Goal: Information Seeking & Learning: Check status

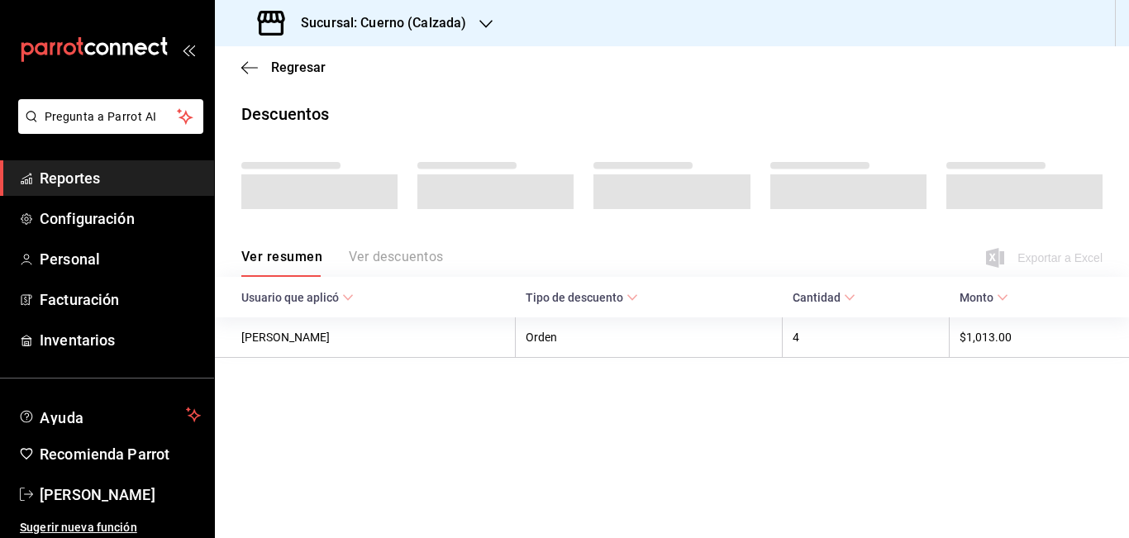
click at [79, 175] on span "Reportes" at bounding box center [120, 178] width 161 height 22
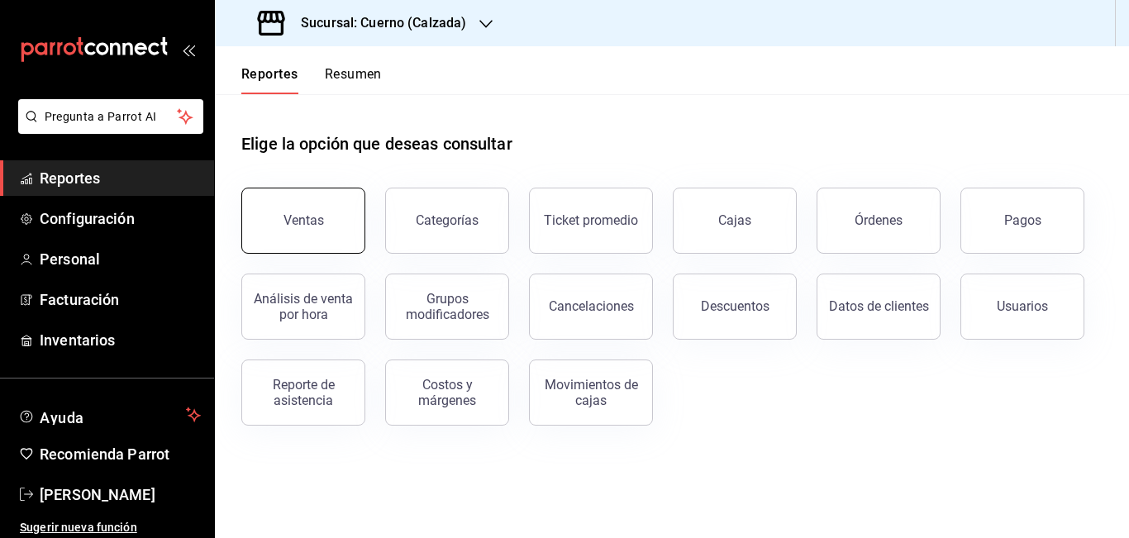
click at [293, 210] on button "Ventas" at bounding box center [303, 221] width 124 height 66
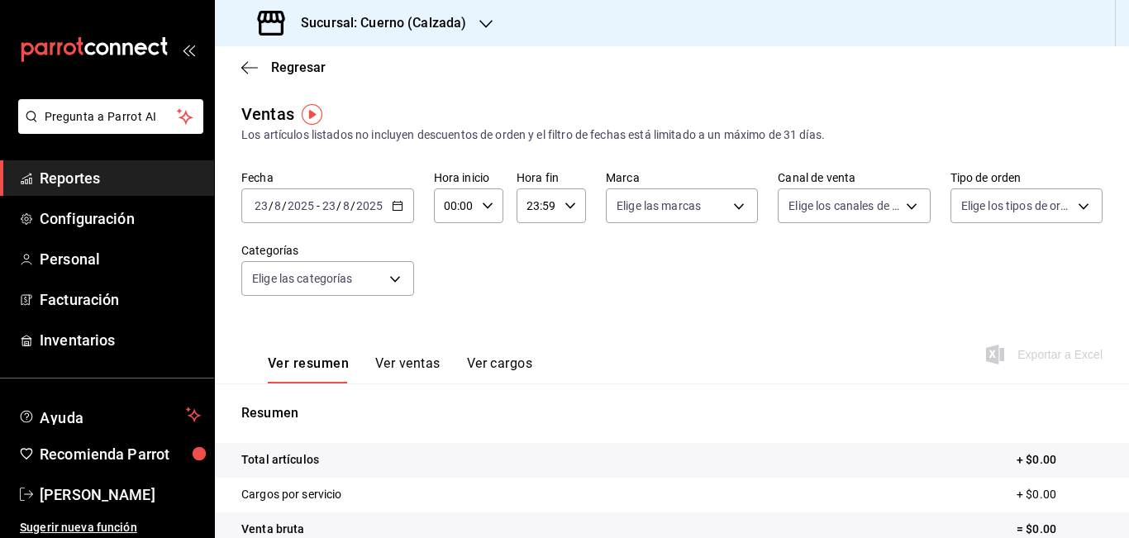
click at [398, 211] on \(Stroke\) "button" at bounding box center [398, 206] width 10 height 9
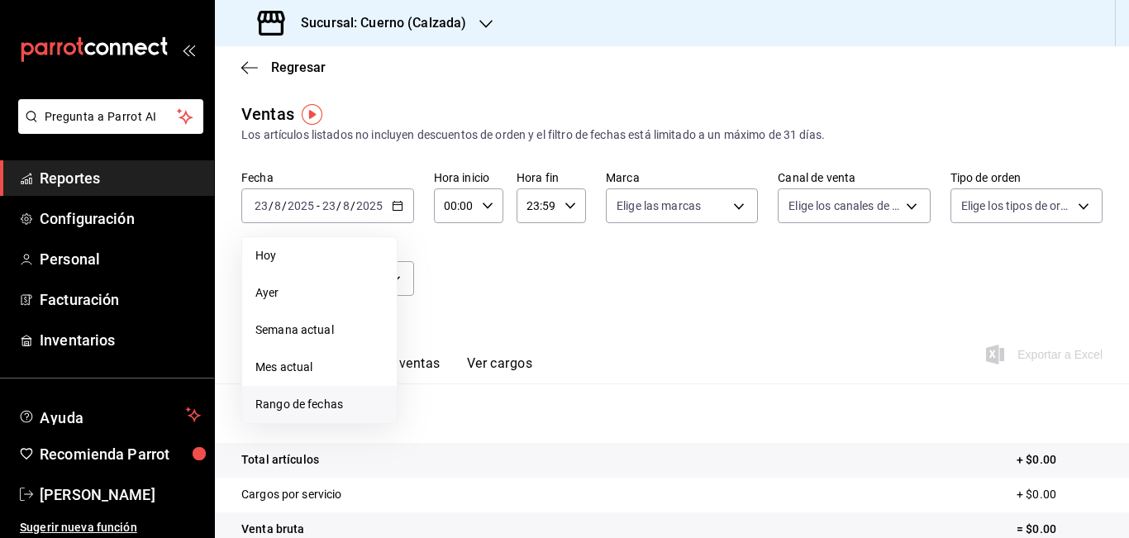
click at [318, 399] on span "Rango de fechas" at bounding box center [319, 404] width 128 height 17
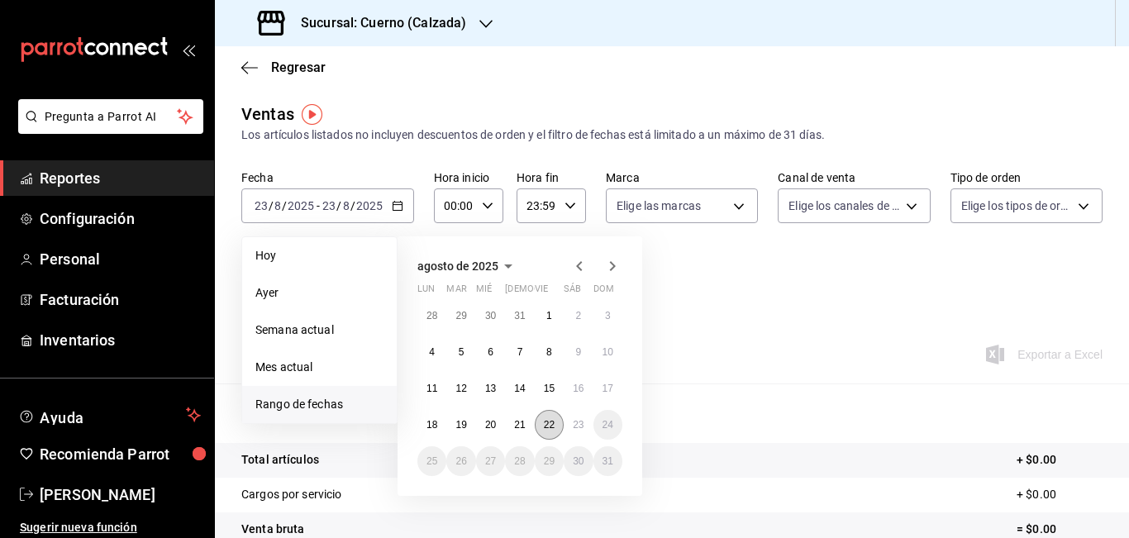
click at [545, 420] on abbr "22" at bounding box center [549, 425] width 11 height 12
click at [578, 423] on abbr "23" at bounding box center [578, 425] width 11 height 12
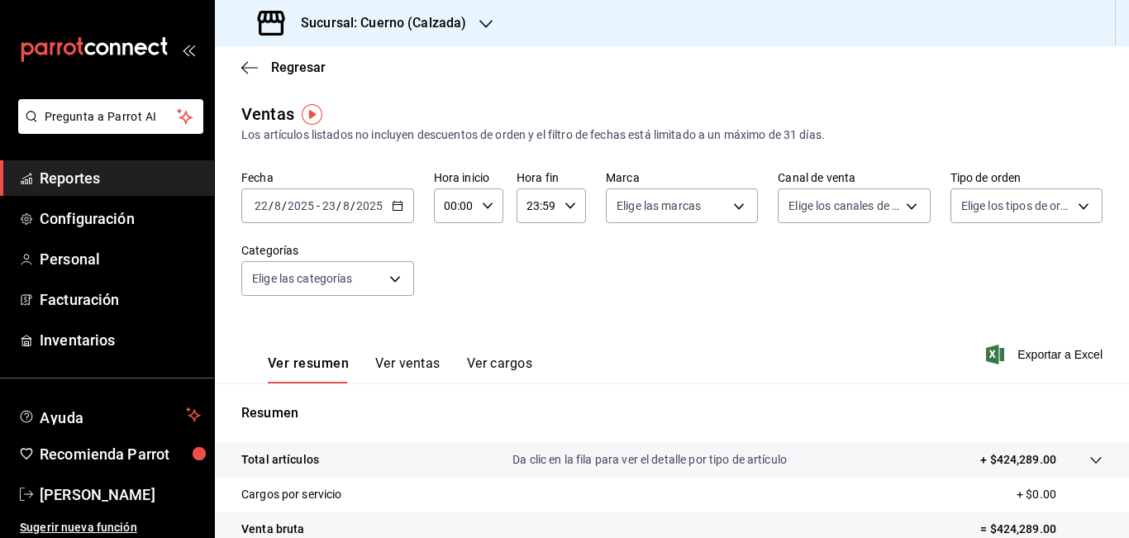
click at [455, 208] on input "00:00" at bounding box center [454, 205] width 41 height 33
click at [455, 208] on div at bounding box center [564, 269] width 1129 height 538
type input "05:00"
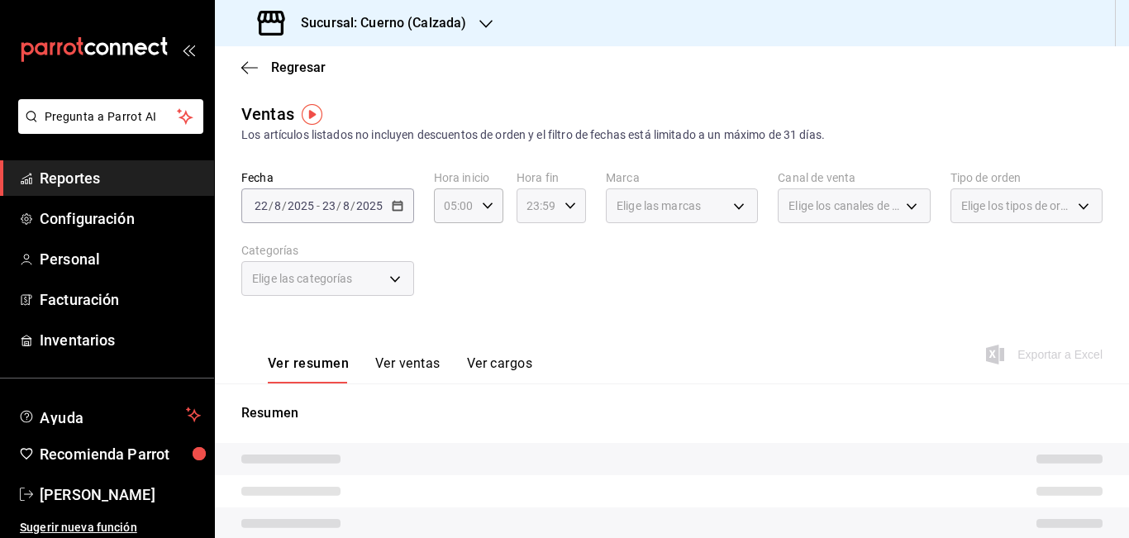
click at [531, 206] on input "23:59" at bounding box center [537, 205] width 41 height 33
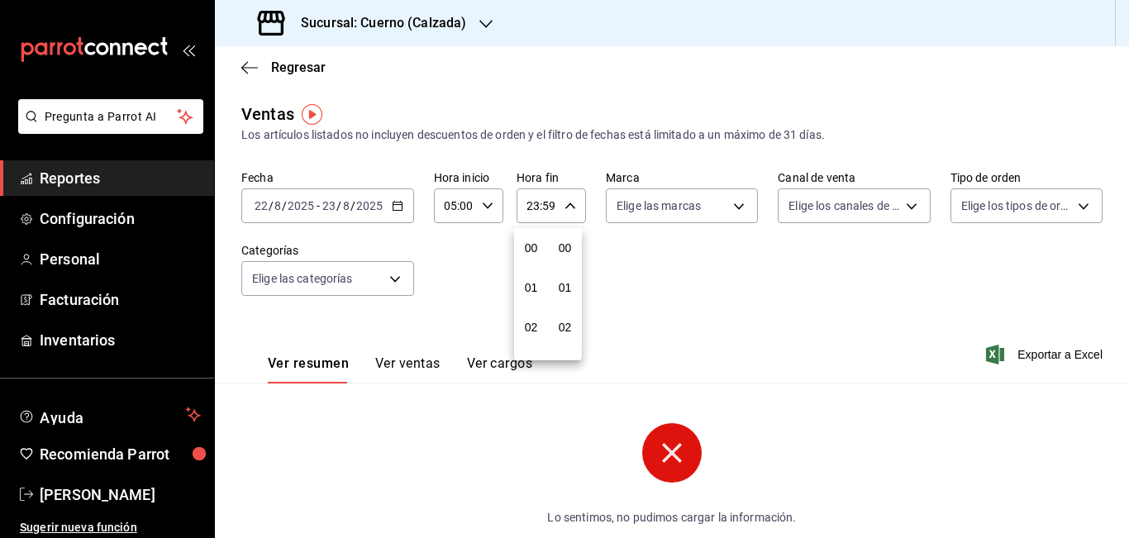
scroll to position [2248, 0]
click at [531, 206] on div at bounding box center [564, 269] width 1129 height 538
click at [536, 206] on input "03:59" at bounding box center [537, 205] width 41 height 33
click at [535, 328] on span "05" at bounding box center [530, 327] width 7 height 13
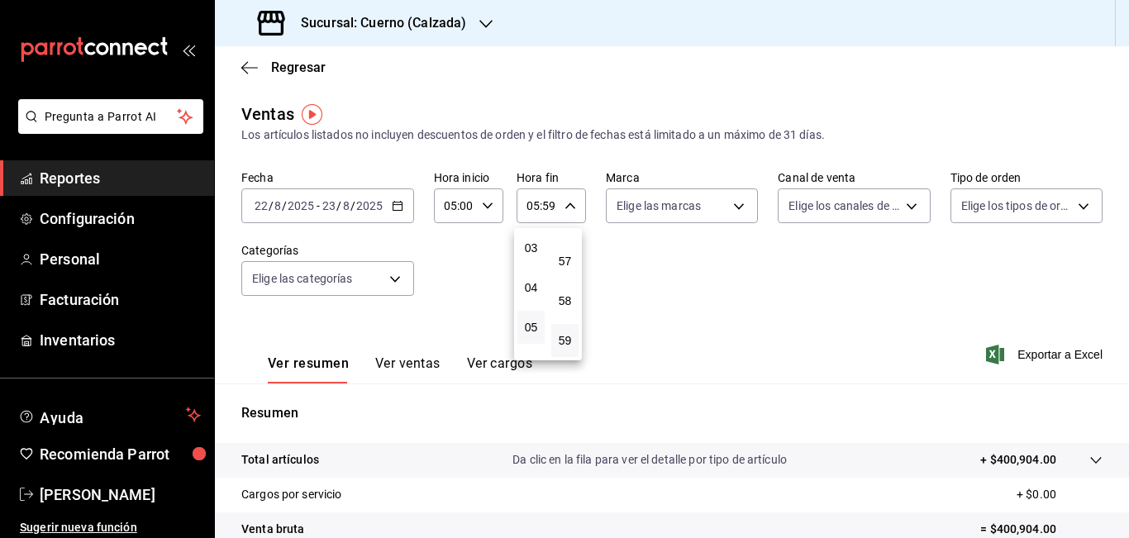
click at [547, 207] on div at bounding box center [564, 269] width 1129 height 538
click at [547, 207] on input "05:59" at bounding box center [537, 205] width 41 height 33
click at [547, 207] on div at bounding box center [564, 269] width 1129 height 538
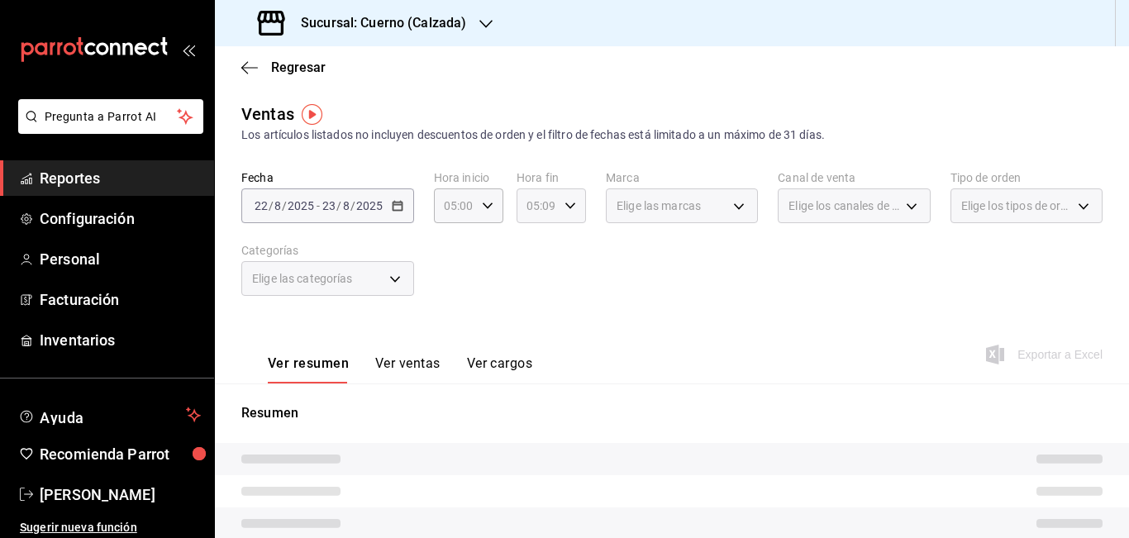
click at [553, 207] on input "05:09" at bounding box center [537, 205] width 41 height 33
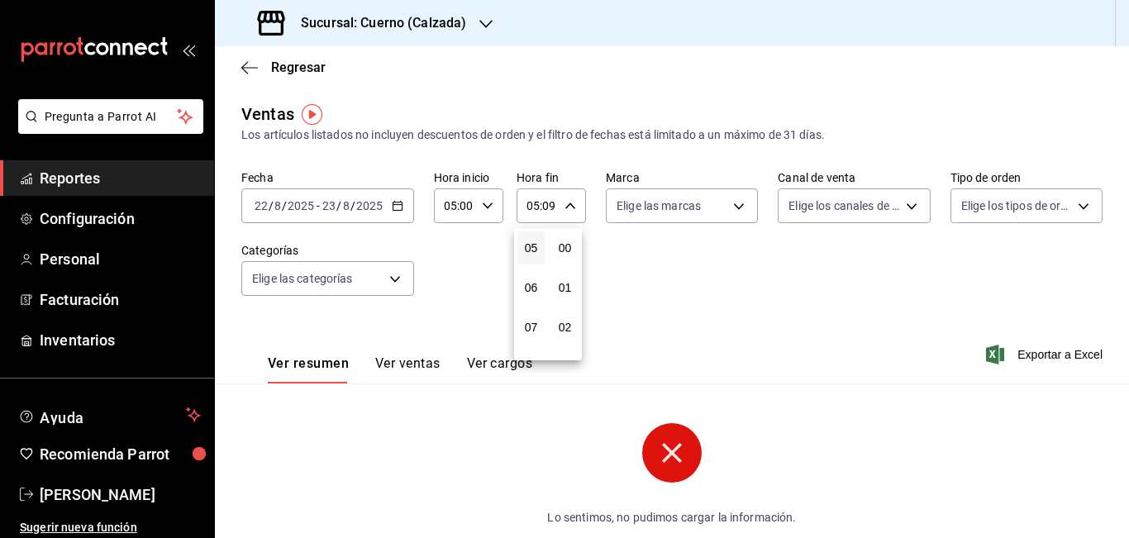
scroll to position [357, 0]
click at [553, 207] on div at bounding box center [564, 269] width 1129 height 538
click at [553, 207] on input "05:0_" at bounding box center [537, 205] width 41 height 33
click at [548, 207] on div at bounding box center [564, 269] width 1129 height 538
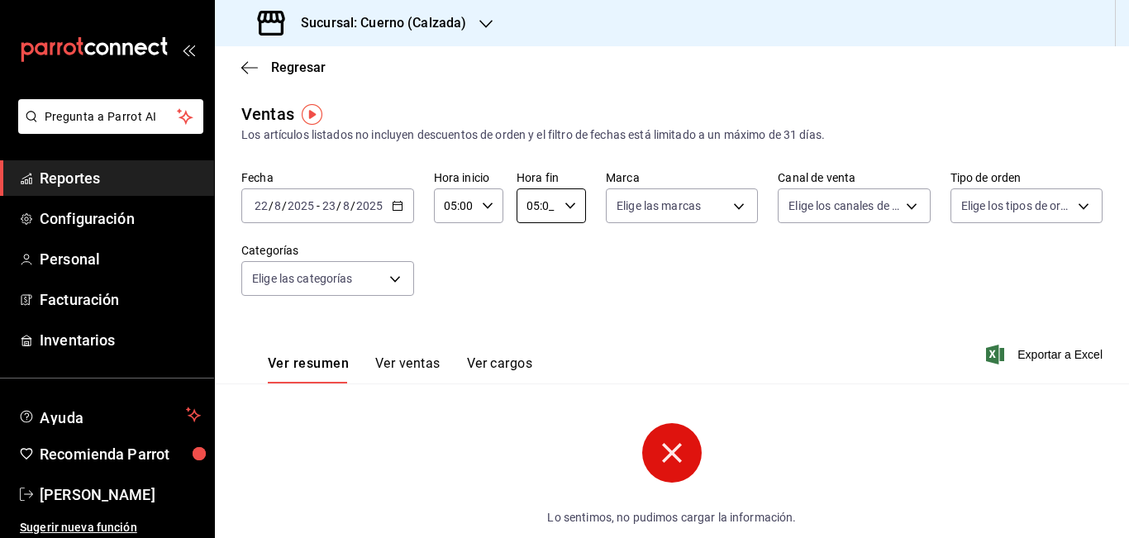
click at [548, 207] on input "05:0_" at bounding box center [537, 205] width 41 height 33
click at [566, 256] on button "00" at bounding box center [564, 247] width 27 height 33
type input "05:00"
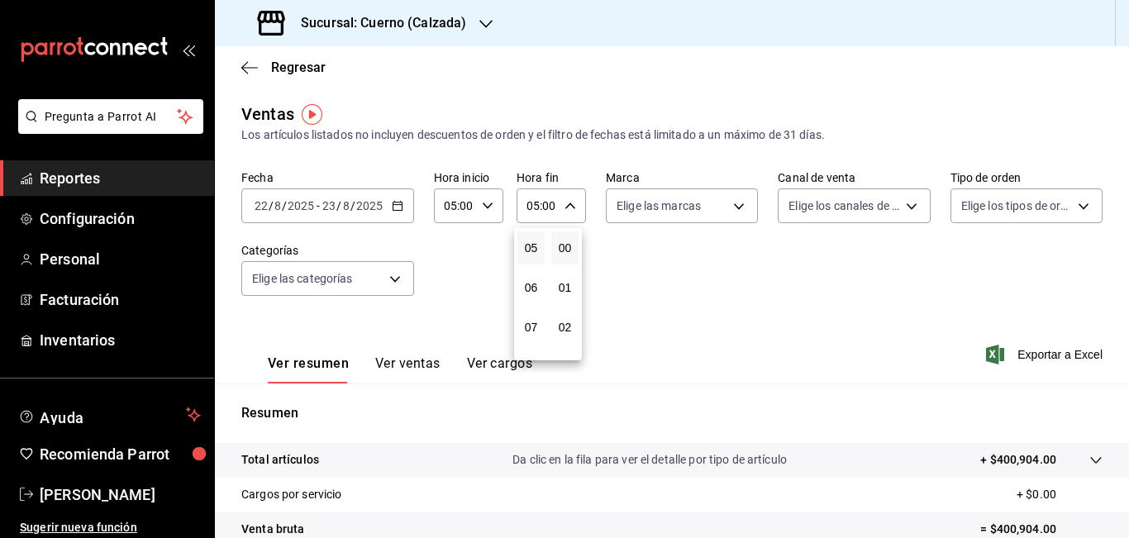
click at [737, 207] on div at bounding box center [564, 269] width 1129 height 538
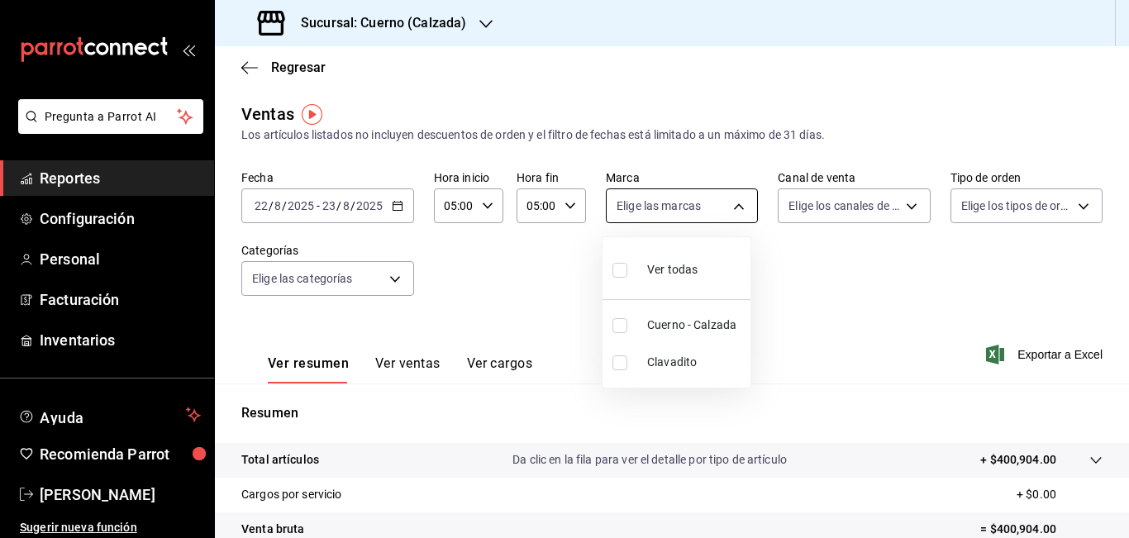
click at [734, 207] on body "Pregunta a Parrot AI Reportes Configuración Personal Facturación Inventarios Ay…" at bounding box center [564, 269] width 1129 height 538
click at [698, 322] on span "Cuerno - Calzada" at bounding box center [695, 325] width 97 height 17
type input "b7ae777b-2dfc-42e0-9650-6cefdf37a424"
checkbox input "true"
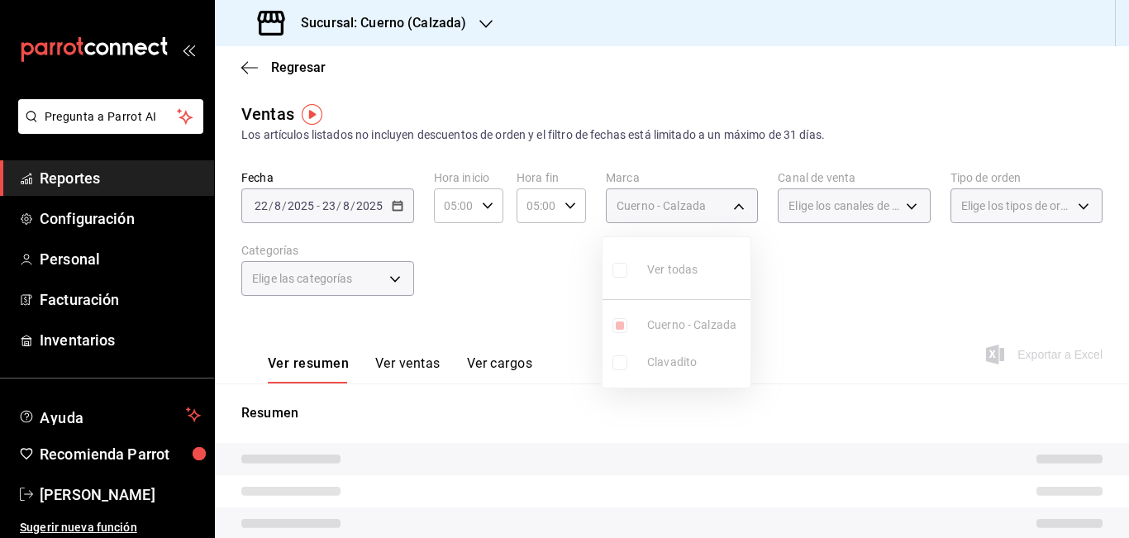
click at [903, 207] on div at bounding box center [564, 269] width 1129 height 538
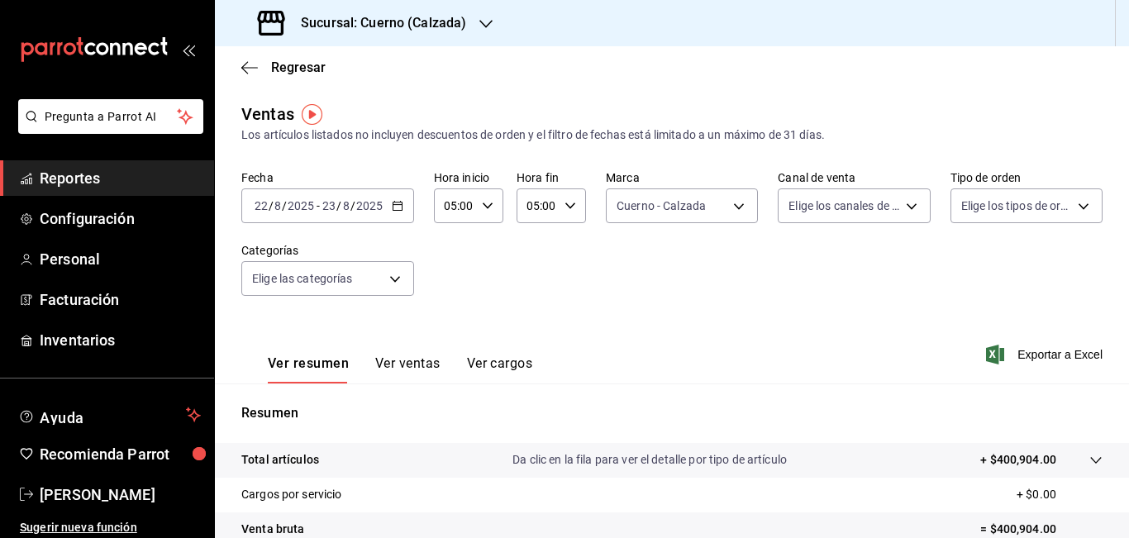
click at [903, 207] on body "Pregunta a Parrot AI Reportes Configuración Personal Facturación Inventarios Ay…" at bounding box center [564, 269] width 1129 height 538
click at [826, 269] on span "Ver todos" at bounding box center [842, 269] width 50 height 17
type input "PARROT,UBER_EATS,RAPPI,DIDI_FOOD,ONLINE"
checkbox input "true"
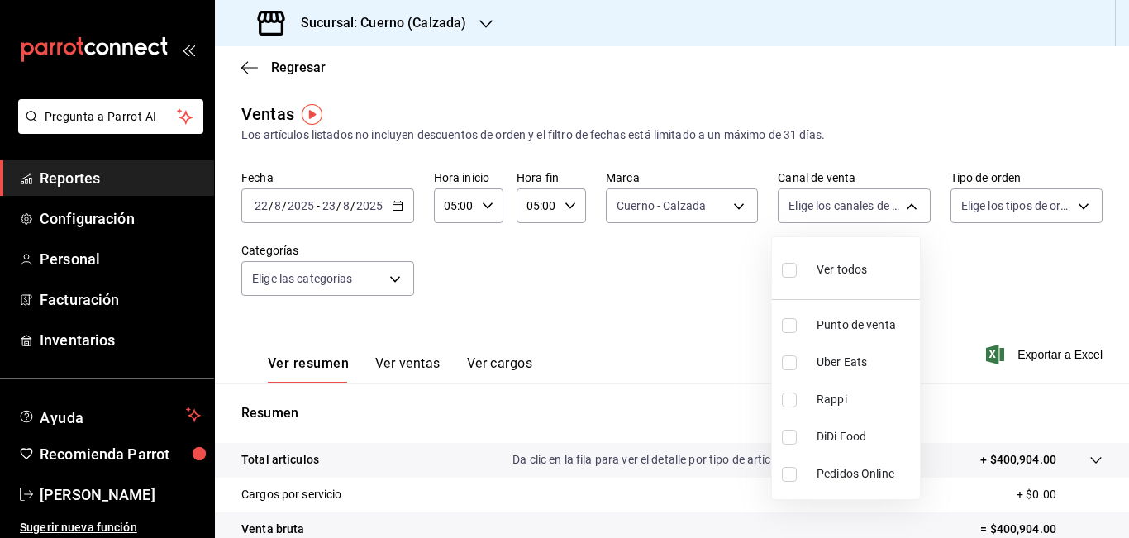
checkbox input "true"
click at [1009, 201] on div at bounding box center [564, 269] width 1129 height 538
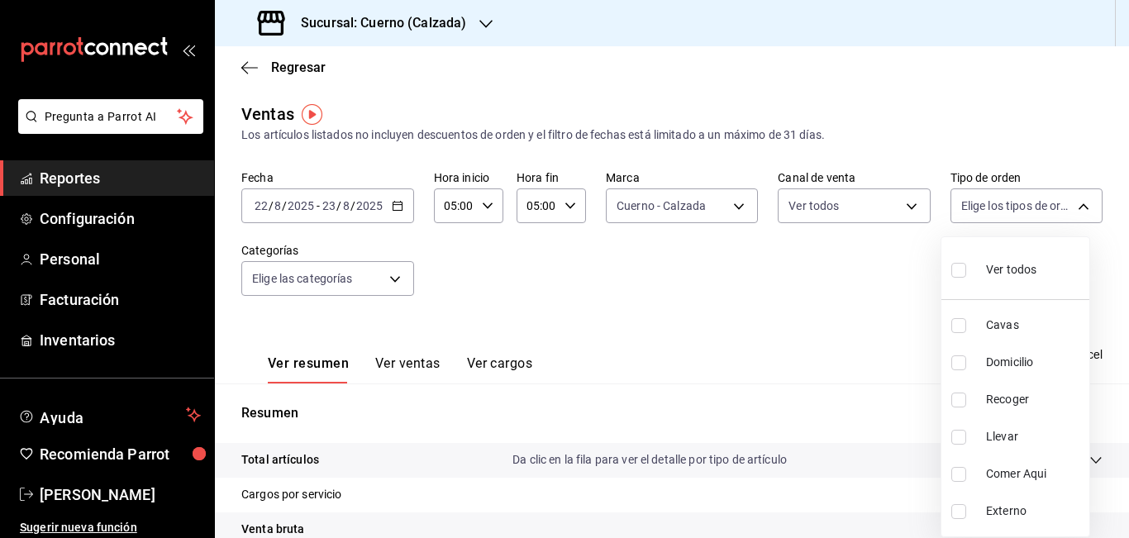
click at [1009, 201] on body "Pregunta a Parrot AI Reportes Configuración Personal Facturación Inventarios Ay…" at bounding box center [564, 269] width 1129 height 538
click at [999, 261] on span "Ver todos" at bounding box center [1011, 269] width 50 height 17
type input "45550569-3ed2-40ec-865f-a78a43aad0fb,ed9744db-0daf-4564-a5b3-b3442505d928,23f9e…"
checkbox input "true"
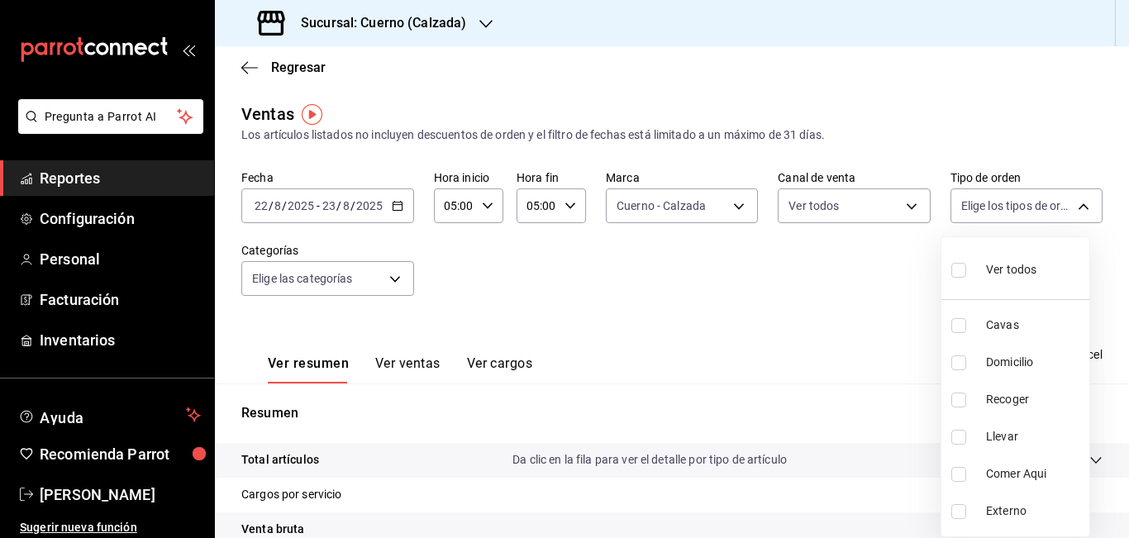
checkbox input "true"
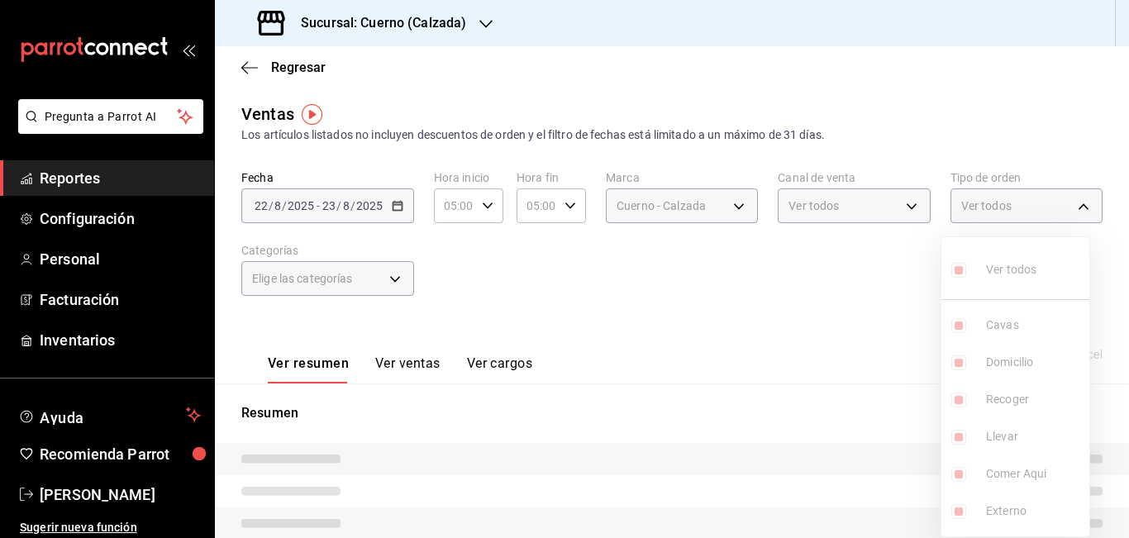
click at [711, 279] on div at bounding box center [564, 269] width 1129 height 538
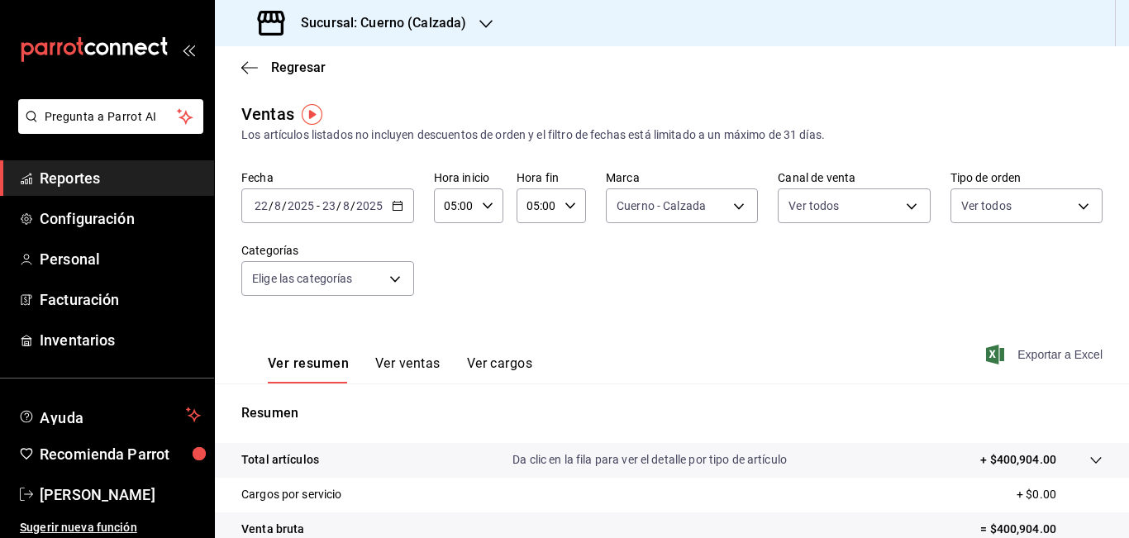
click at [1052, 353] on span "Exportar a Excel" at bounding box center [1045, 355] width 113 height 20
click at [79, 176] on span "Reportes" at bounding box center [120, 178] width 161 height 22
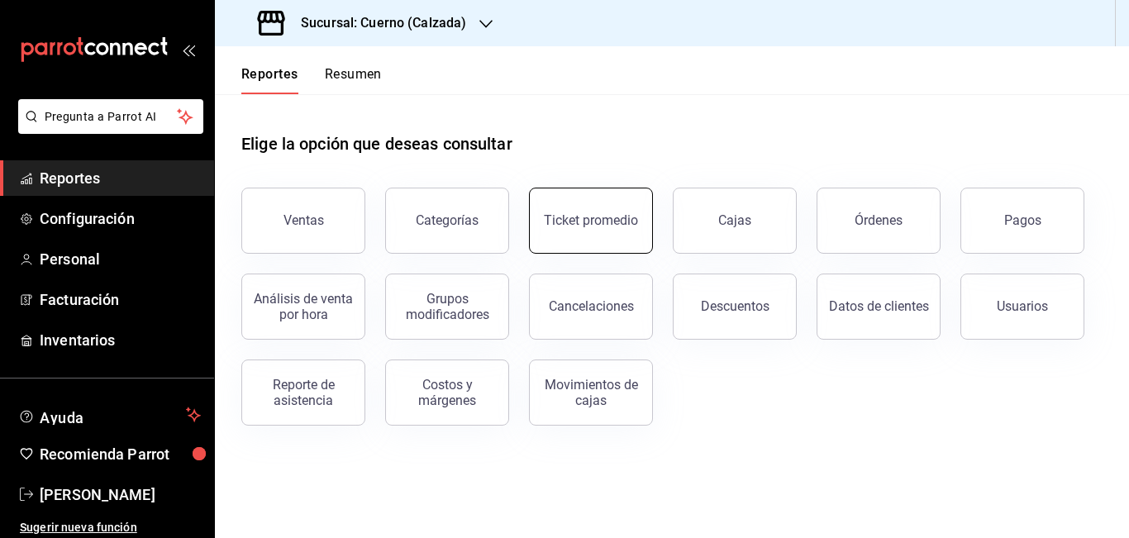
click at [617, 226] on div "Ticket promedio" at bounding box center [591, 220] width 94 height 16
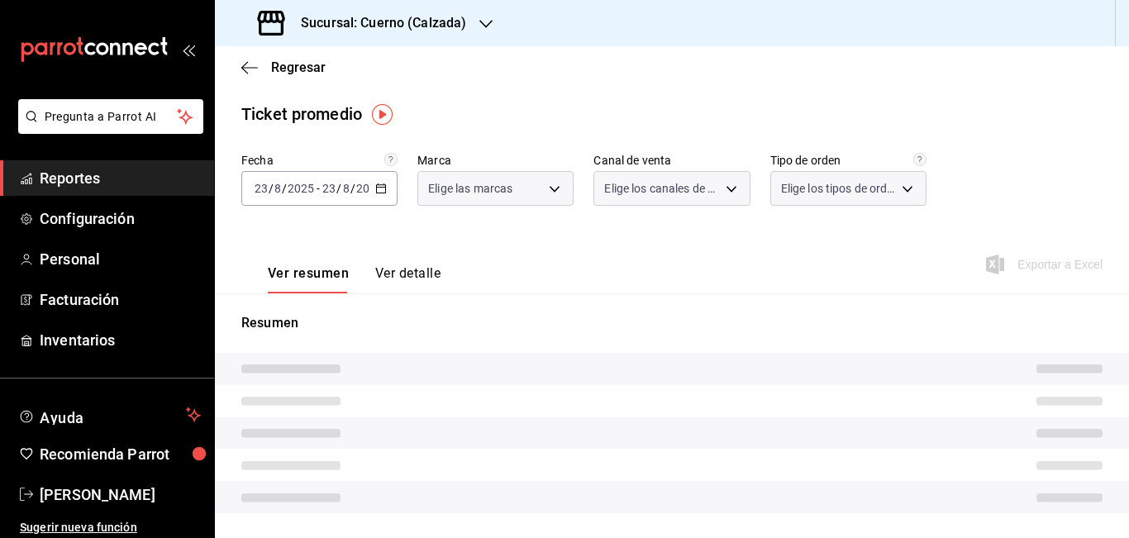
type input "b7ae777b-2dfc-42e0-9650-6cefdf37a424,c000f1c0-fb9f-4016-8e6a-f0d1e83e893d"
type input "PARROT,UBER_EATS,RAPPI,DIDI_FOOD,ONLINE"
type input "45550569-3ed2-40ec-865f-a78a43aad0fb,ed9744db-0daf-4564-a5b3-b3442505d928,23f9e…"
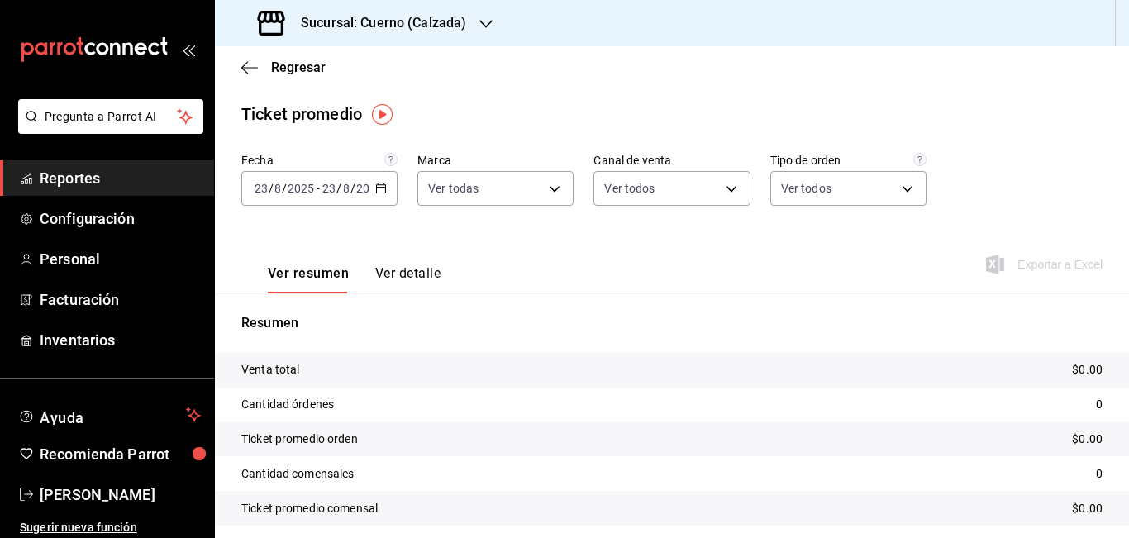
click at [376, 186] on \(Stroke\) "button" at bounding box center [381, 188] width 10 height 9
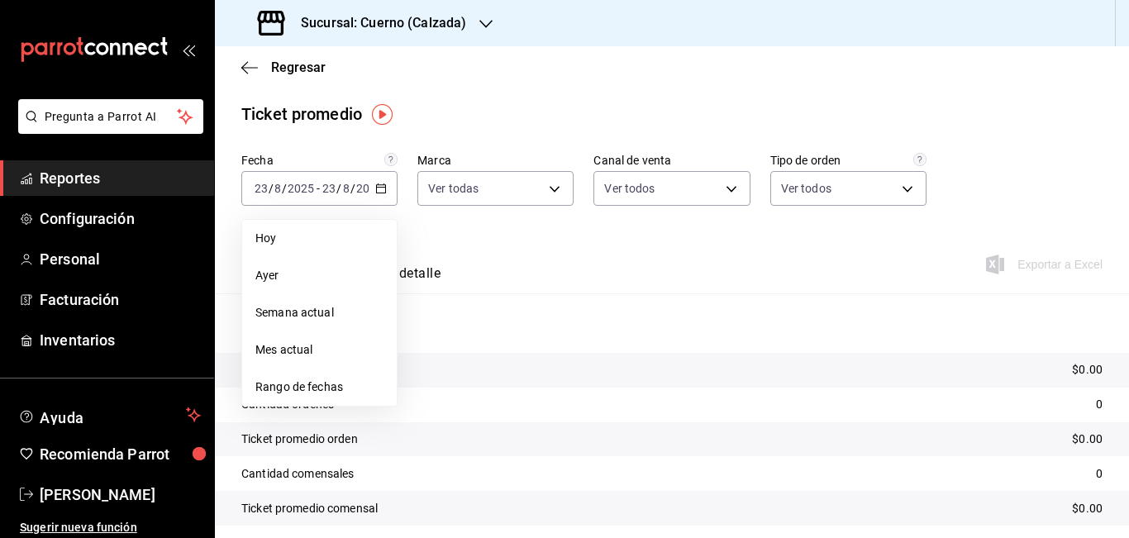
click at [328, 383] on span "Rango de fechas" at bounding box center [319, 387] width 128 height 17
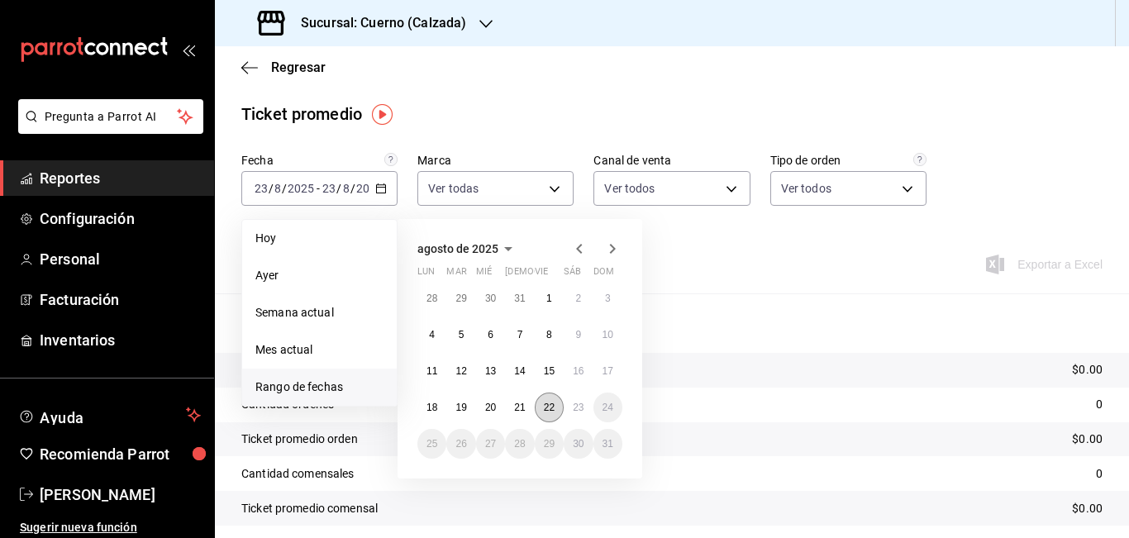
click at [545, 409] on abbr "22" at bounding box center [549, 408] width 11 height 12
click at [581, 400] on button "23" at bounding box center [578, 408] width 29 height 30
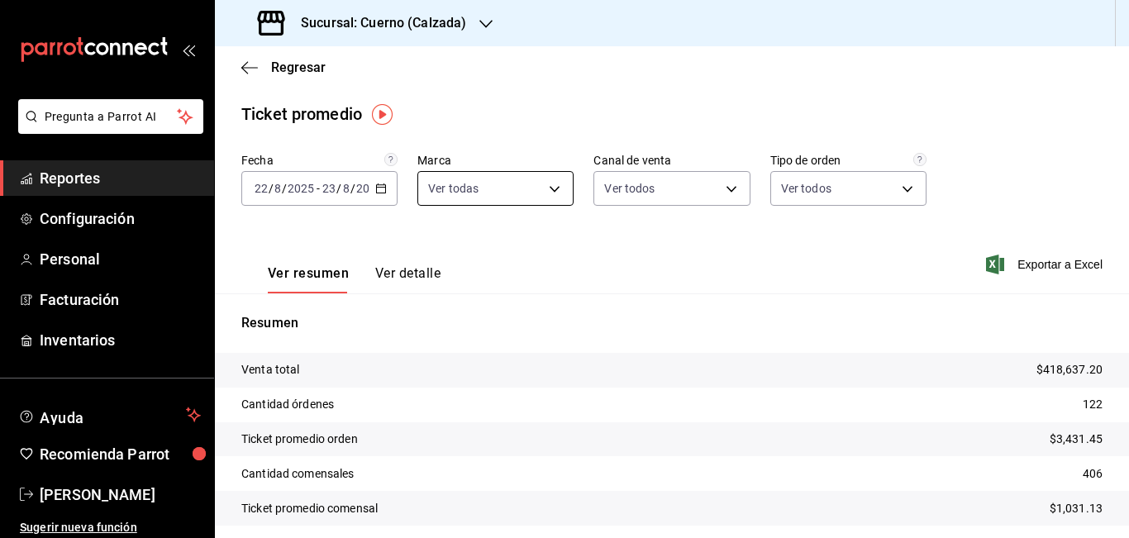
click at [549, 188] on body "Pregunta a Parrot AI Reportes Configuración Personal Facturación Inventarios Ay…" at bounding box center [564, 269] width 1129 height 538
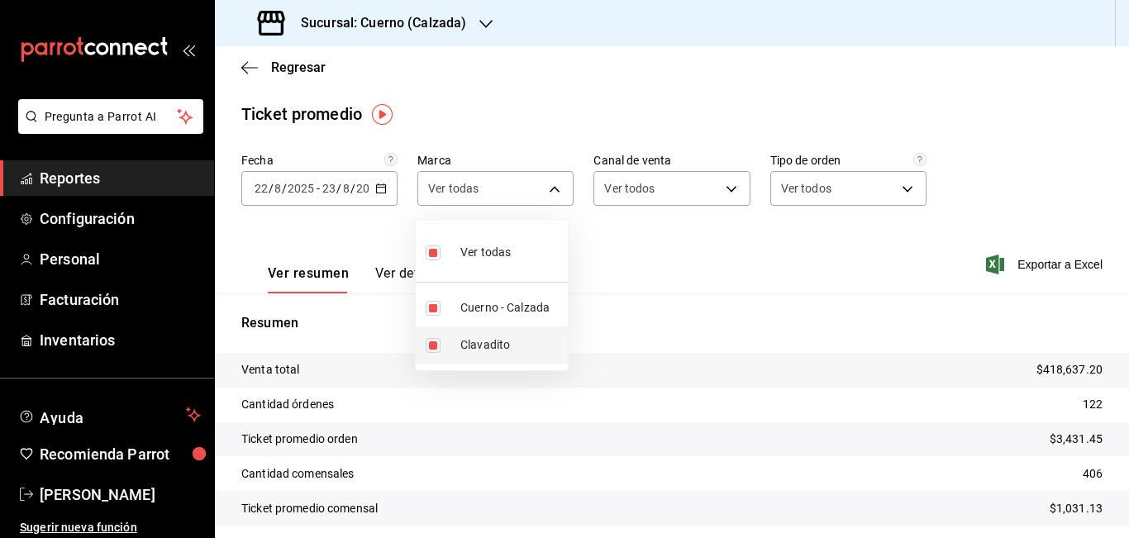
click at [482, 343] on span "Clavadito" at bounding box center [510, 344] width 101 height 17
type input "b7ae777b-2dfc-42e0-9650-6cefdf37a424"
checkbox input "false"
click at [757, 243] on div at bounding box center [564, 269] width 1129 height 538
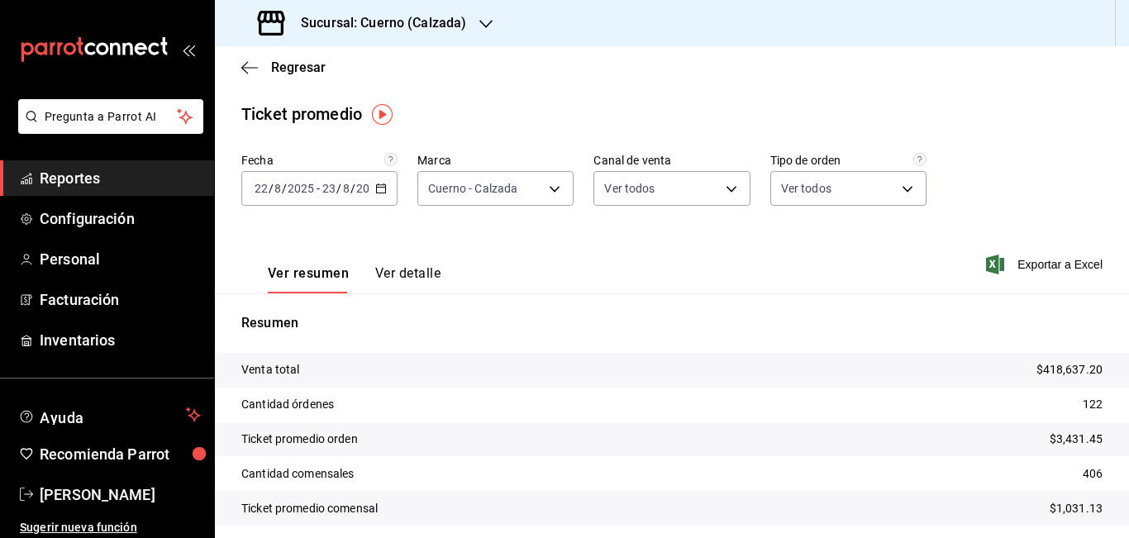
click at [58, 172] on span "Reportes" at bounding box center [120, 178] width 161 height 22
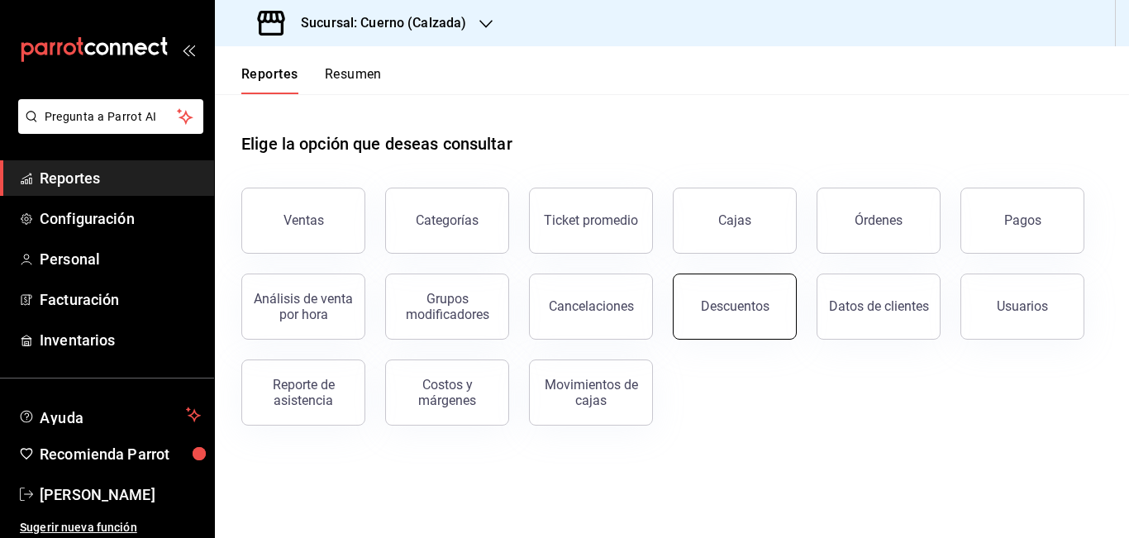
click at [711, 317] on button "Descuentos" at bounding box center [735, 307] width 124 height 66
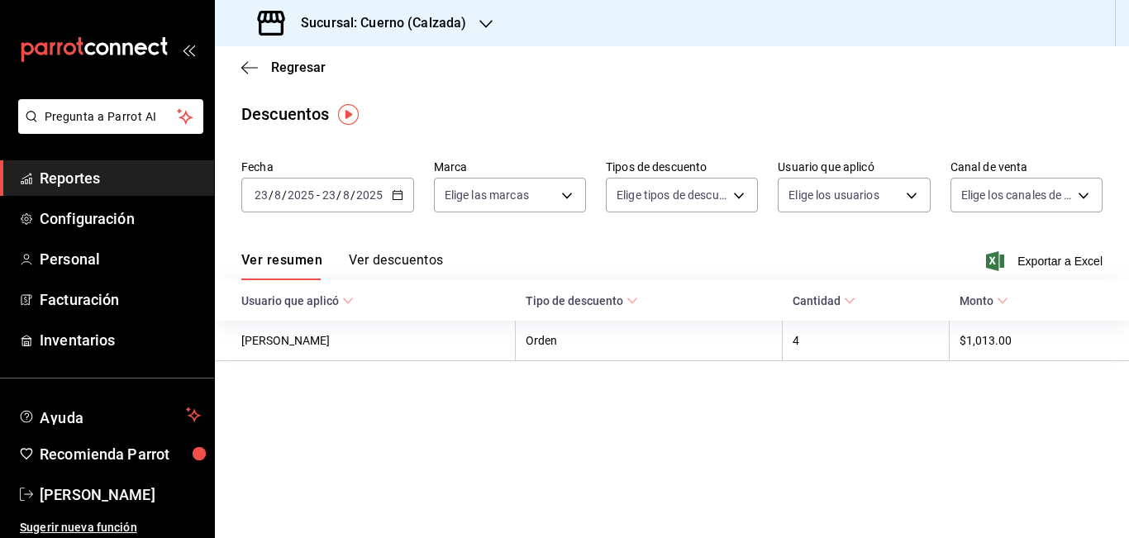
click at [393, 194] on \(Stroke\) "button" at bounding box center [397, 193] width 9 height 1
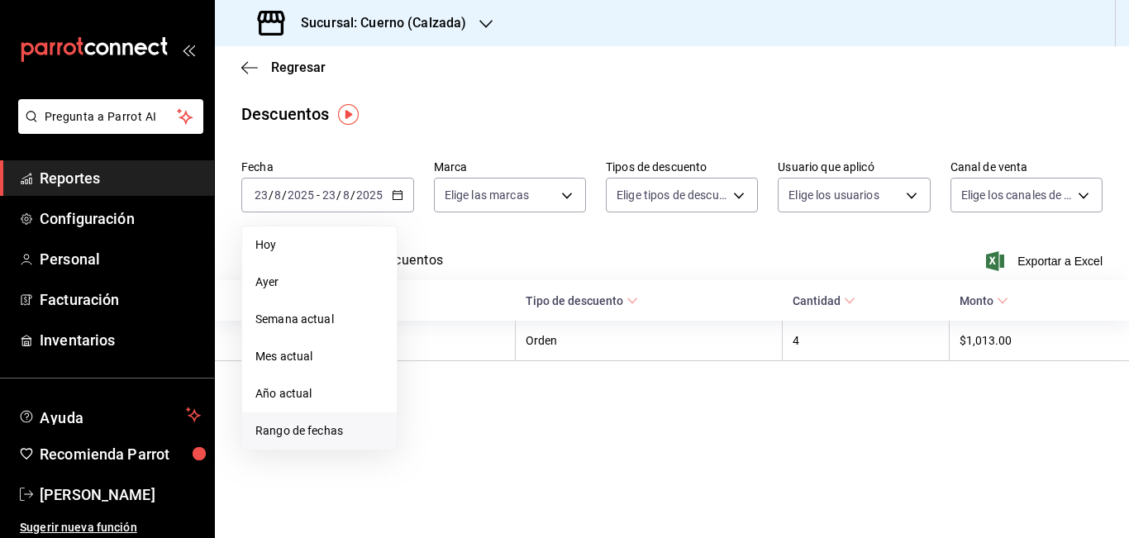
click at [311, 426] on span "Rango de fechas" at bounding box center [319, 430] width 128 height 17
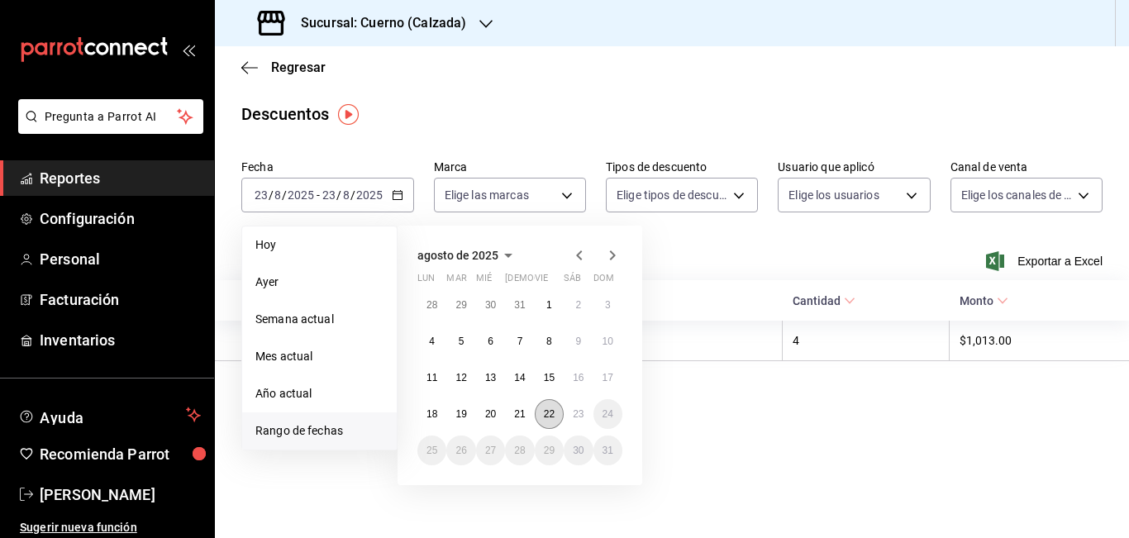
click at [550, 409] on abbr "22" at bounding box center [549, 414] width 11 height 12
click at [573, 415] on abbr "23" at bounding box center [578, 414] width 11 height 12
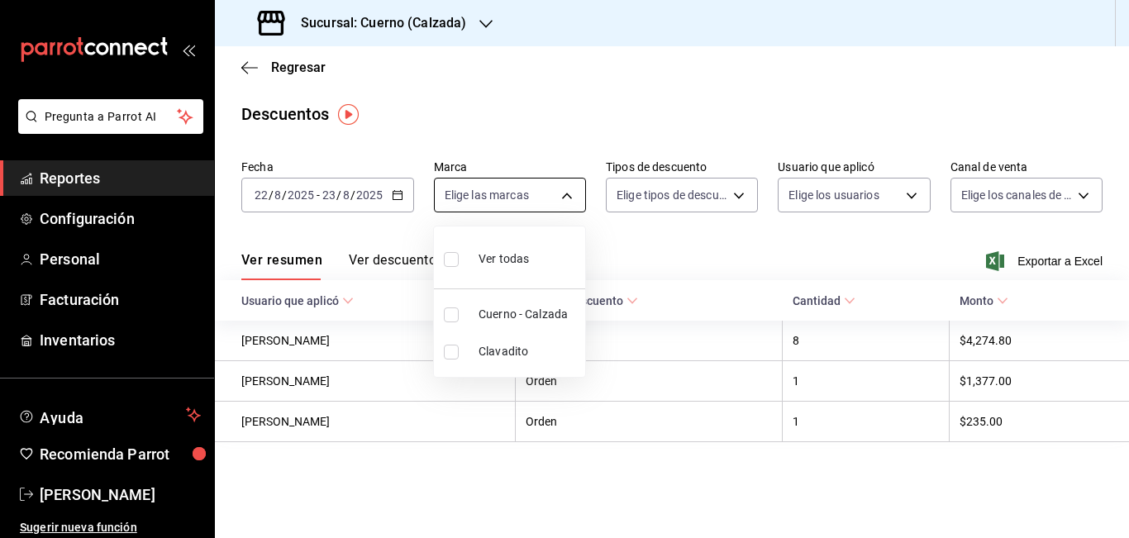
click at [568, 193] on body "Pregunta a Parrot AI Reportes Configuración Personal Facturación Inventarios Ay…" at bounding box center [564, 269] width 1129 height 538
click at [504, 315] on span "Cuerno - Calzada" at bounding box center [529, 314] width 100 height 17
type input "b7ae777b-2dfc-42e0-9650-6cefdf37a424"
checkbox input "true"
click at [738, 193] on div at bounding box center [564, 269] width 1129 height 538
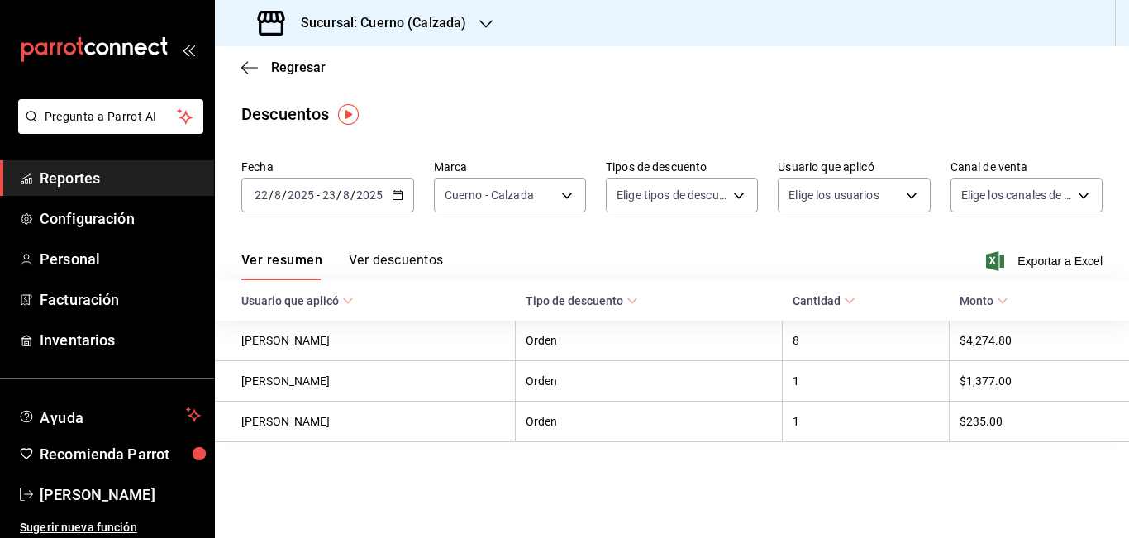
click at [738, 193] on body "Pregunta a Parrot AI Reportes Configuración Personal Facturación Inventarios Ay…" at bounding box center [564, 269] width 1129 height 538
click at [658, 246] on span "Orden" at bounding box center [701, 249] width 108 height 17
type input "ORDER"
checkbox input "true"
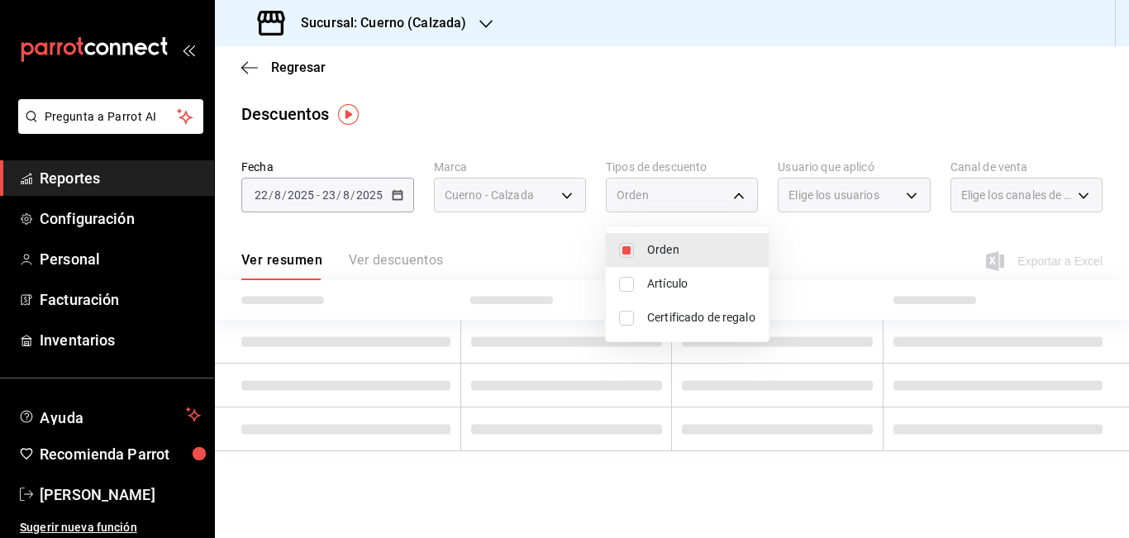
click at [628, 282] on input "checkbox" at bounding box center [626, 284] width 15 height 15
checkbox input "true"
type input "ORDER,ORDER_ITEM"
click at [626, 318] on input "checkbox" at bounding box center [626, 318] width 15 height 15
checkbox input "true"
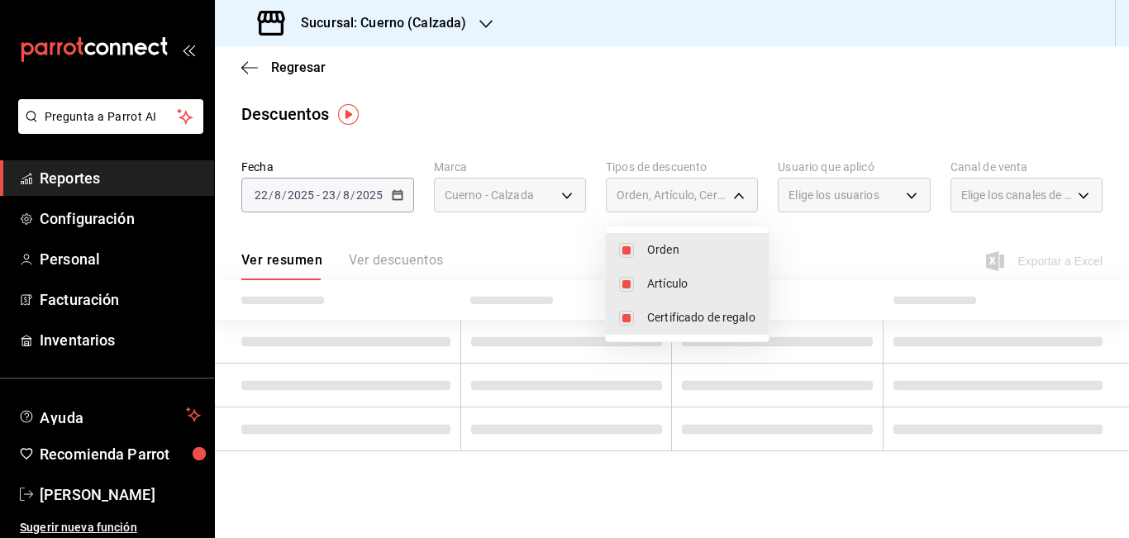
type input "ORDER,ORDER_ITEM,CARD_REWARD"
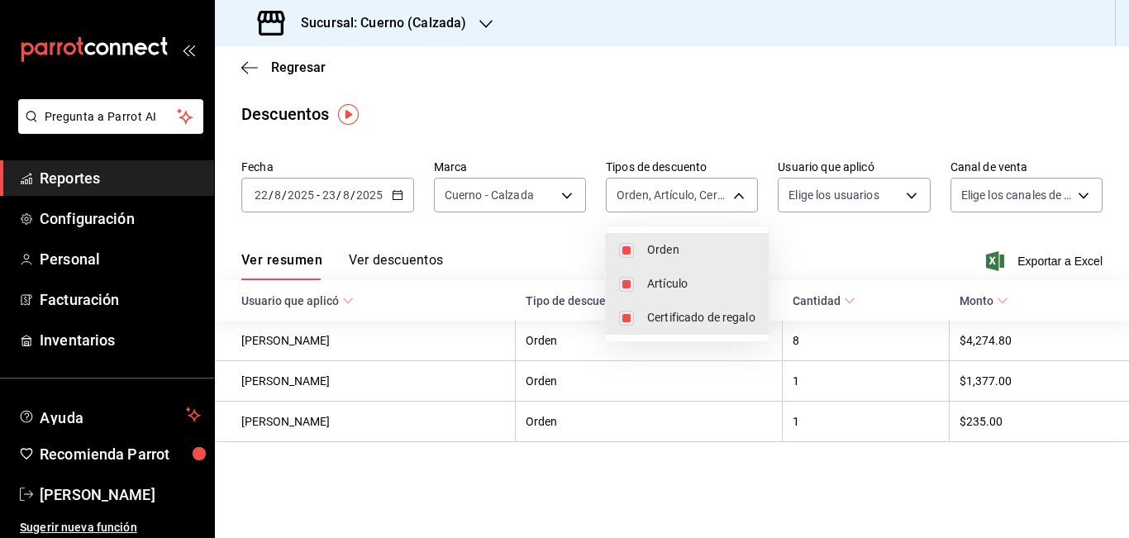
click at [829, 249] on div at bounding box center [564, 269] width 1129 height 538
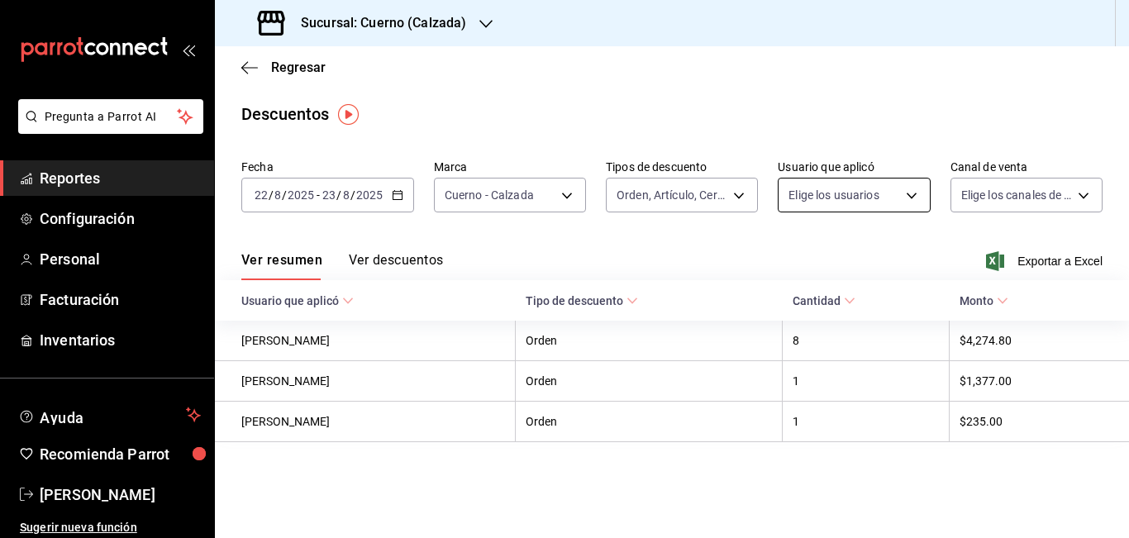
click at [912, 188] on body "Pregunta a Parrot AI Reportes Configuración Personal Facturación Inventarios Ay…" at bounding box center [564, 269] width 1129 height 538
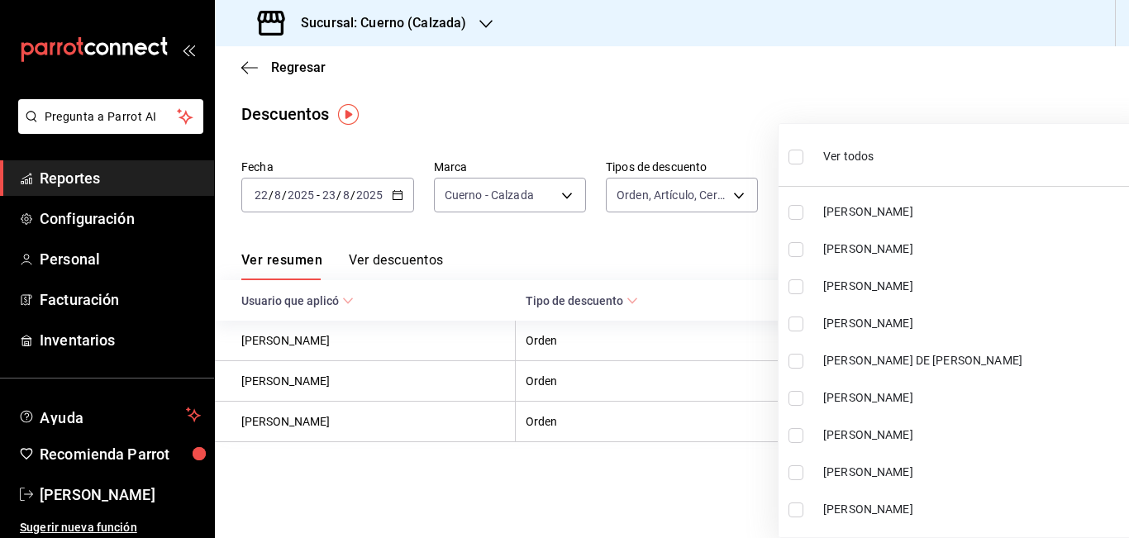
click at [798, 157] on input "checkbox" at bounding box center [795, 157] width 15 height 15
checkbox input "true"
type input "467feb36-073b-4207-8b89-0e764e67df31,25cabac9-0dc6-46e4-b073-11d326dd6e5d,29511…"
checkbox input "true"
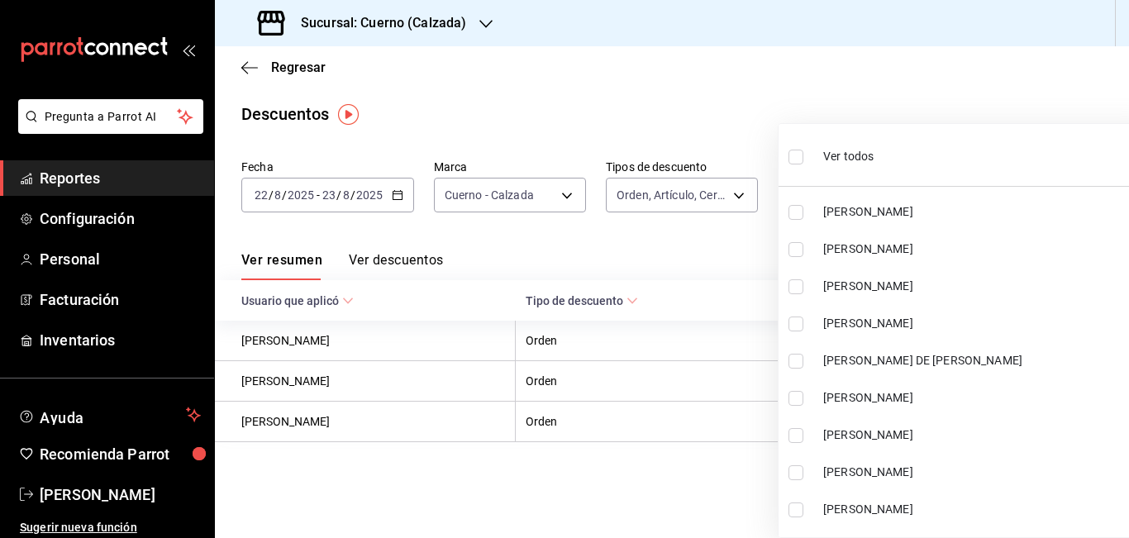
checkbox input "true"
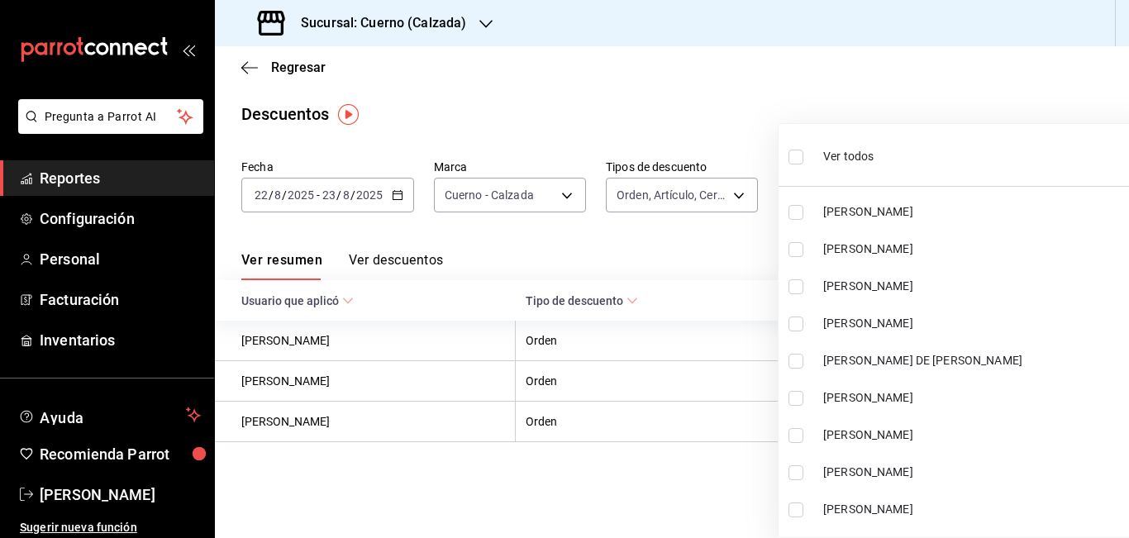
checkbox input "true"
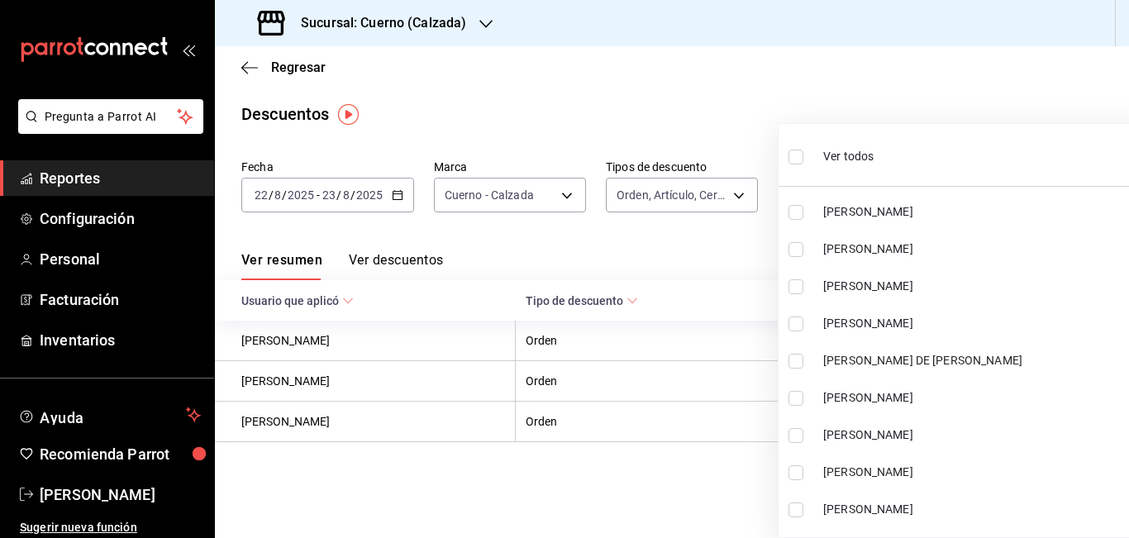
checkbox input "true"
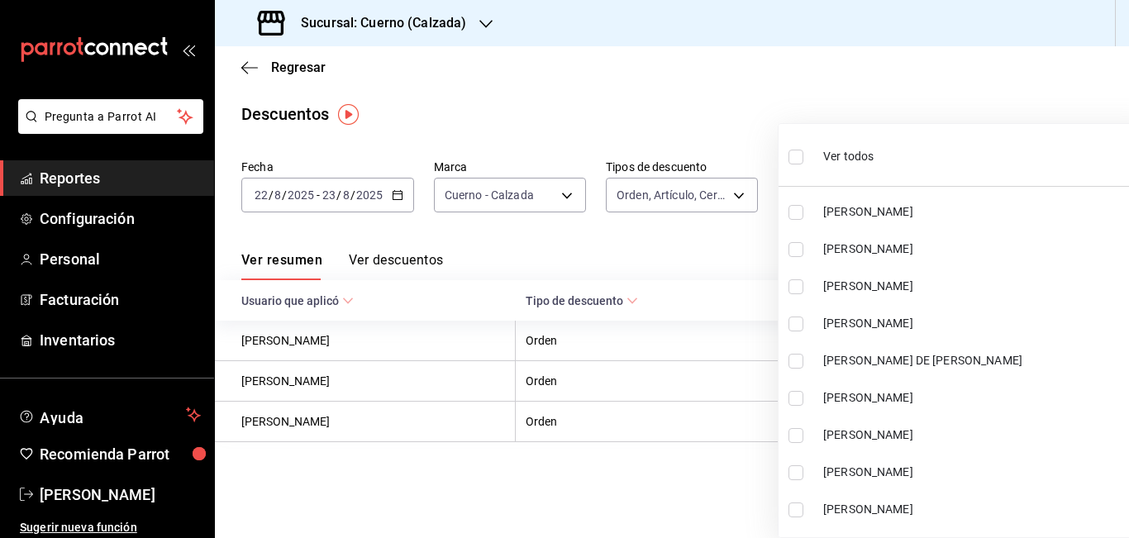
checkbox input "true"
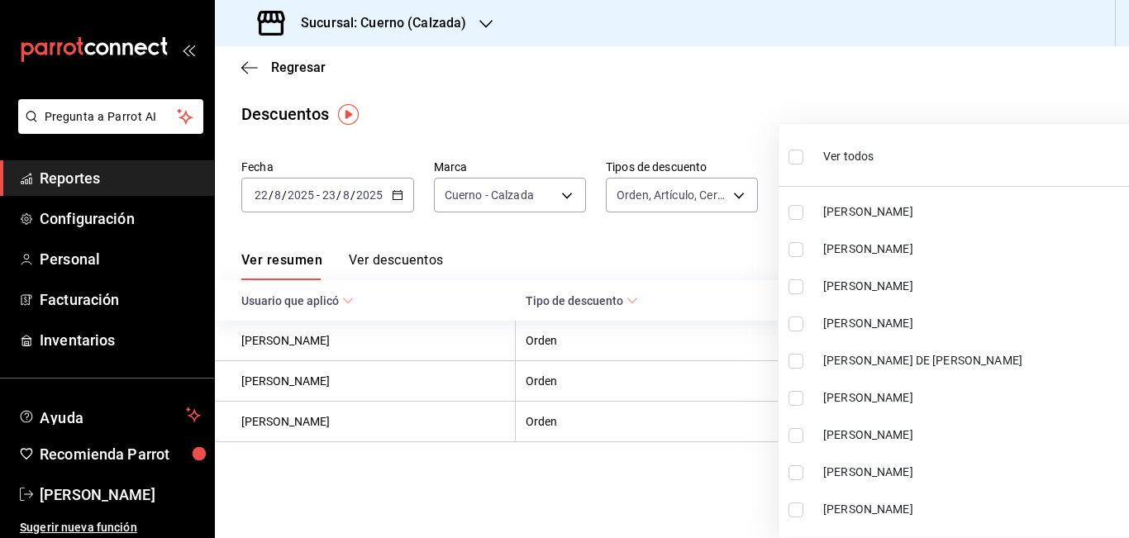
checkbox input "true"
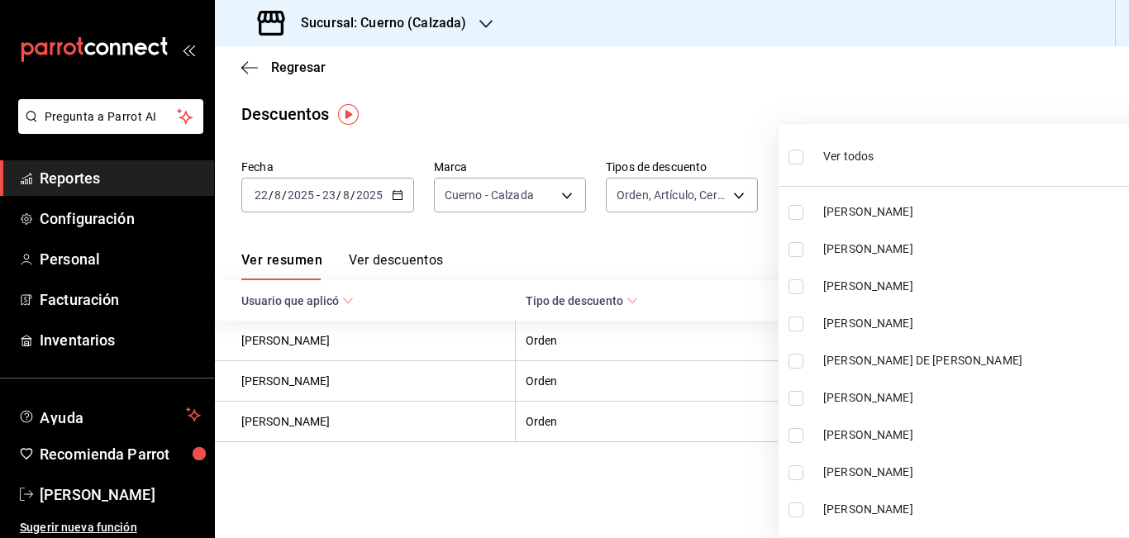
checkbox input "true"
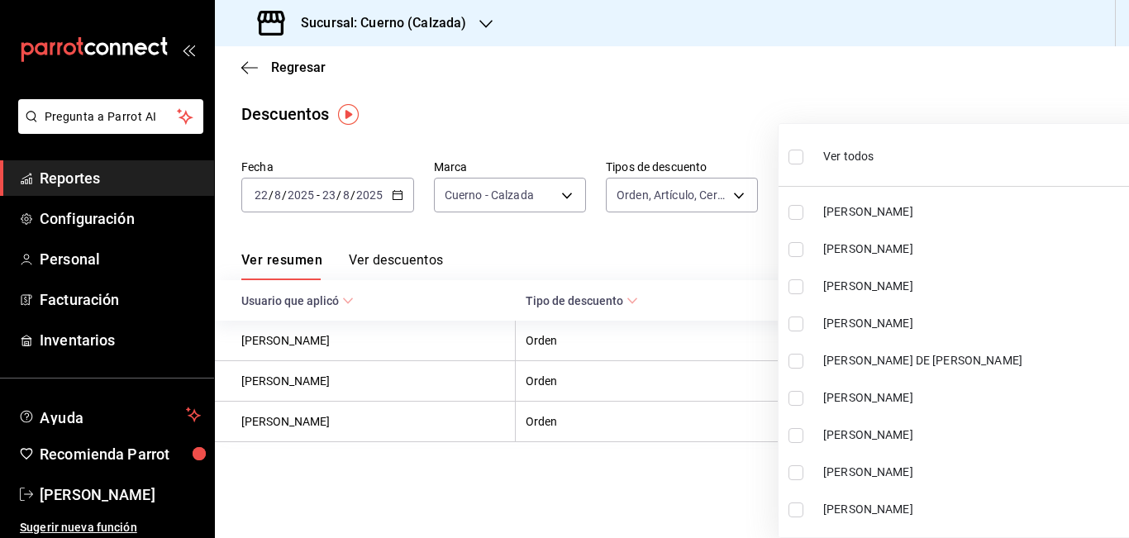
checkbox input "true"
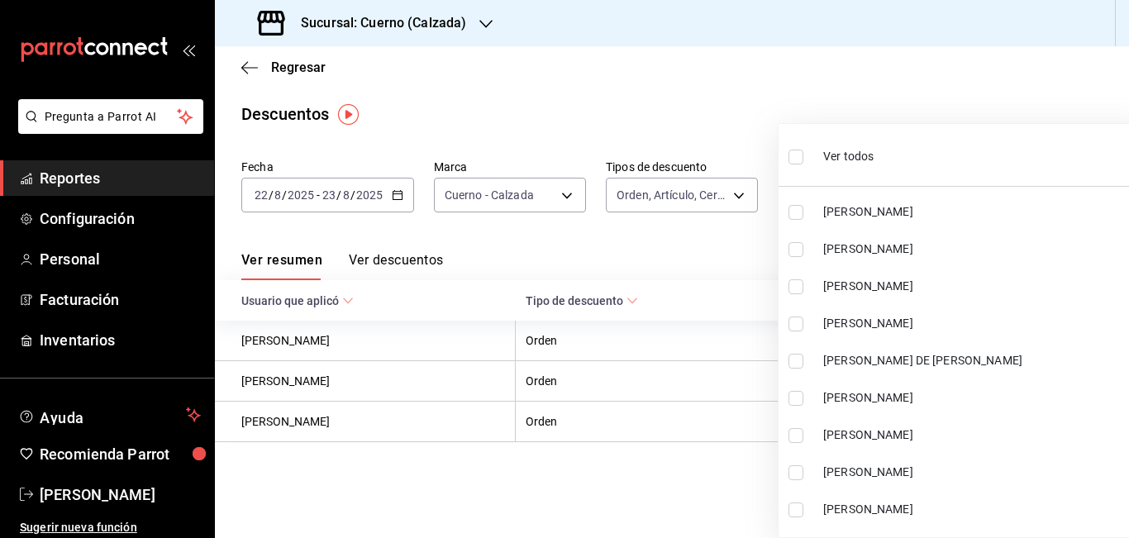
checkbox input "true"
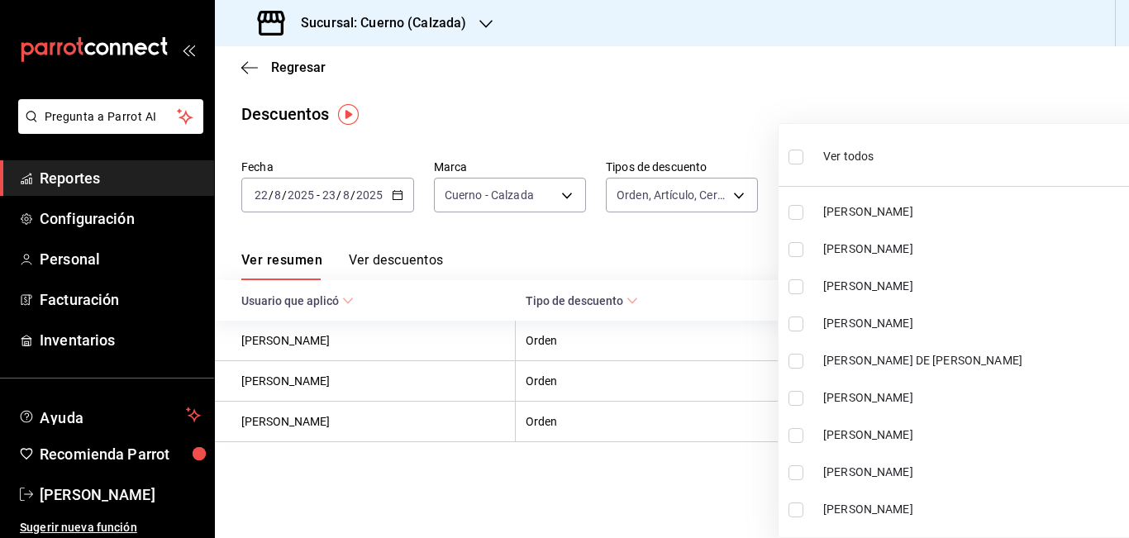
checkbox input "true"
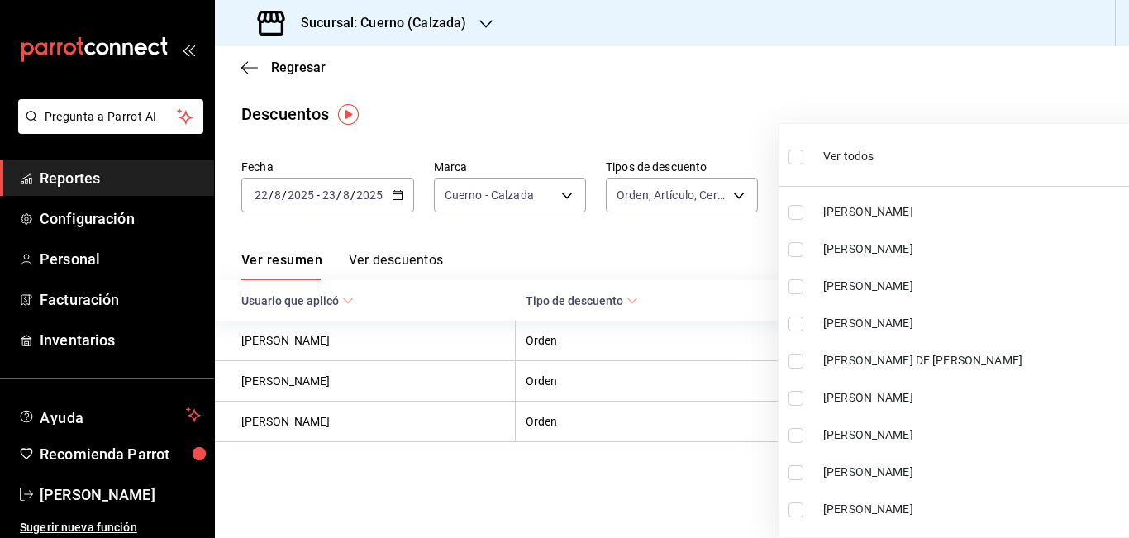
checkbox input "true"
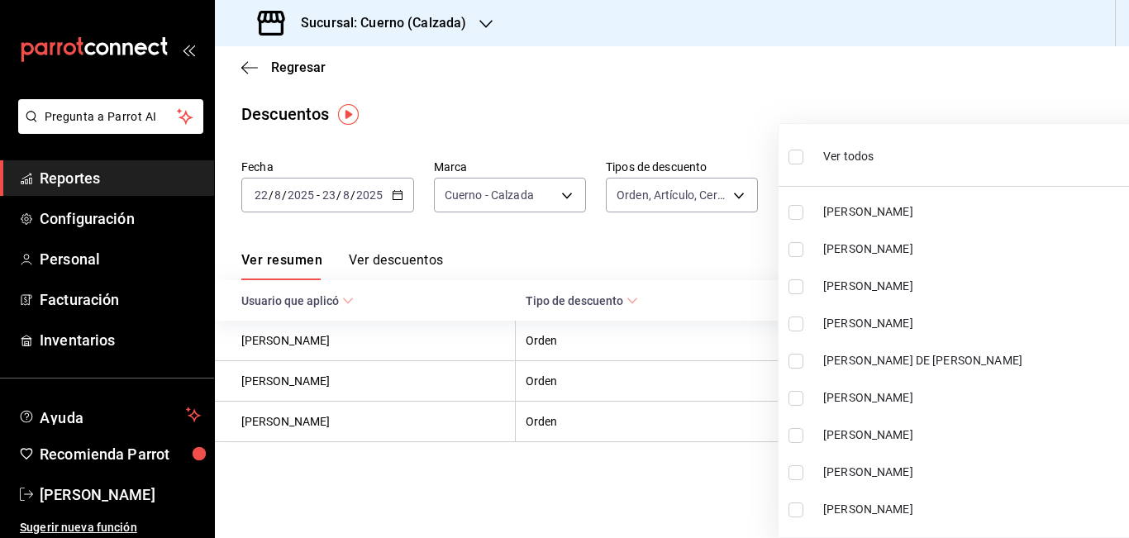
checkbox input "true"
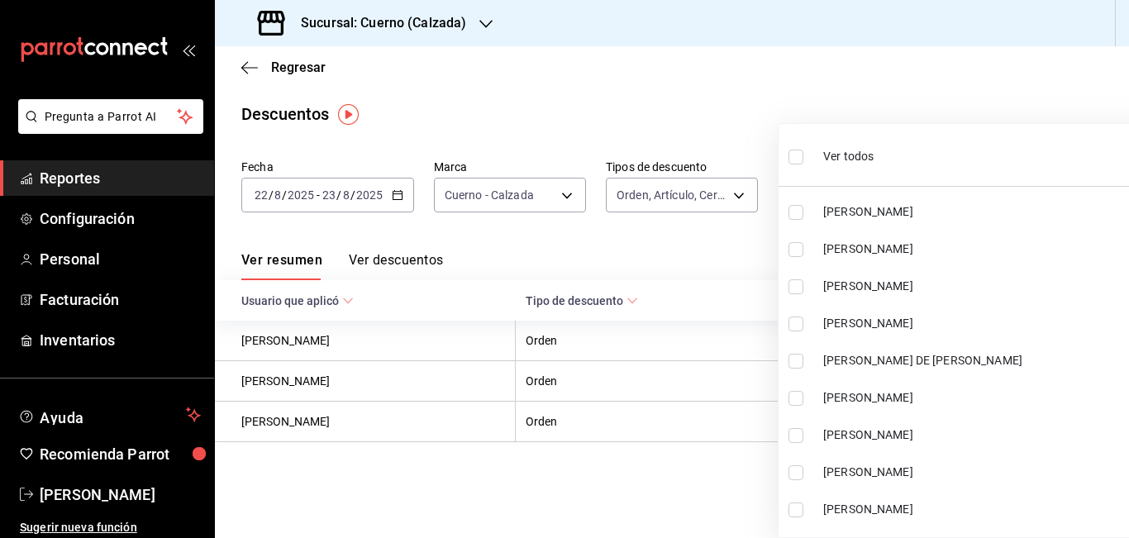
checkbox input "true"
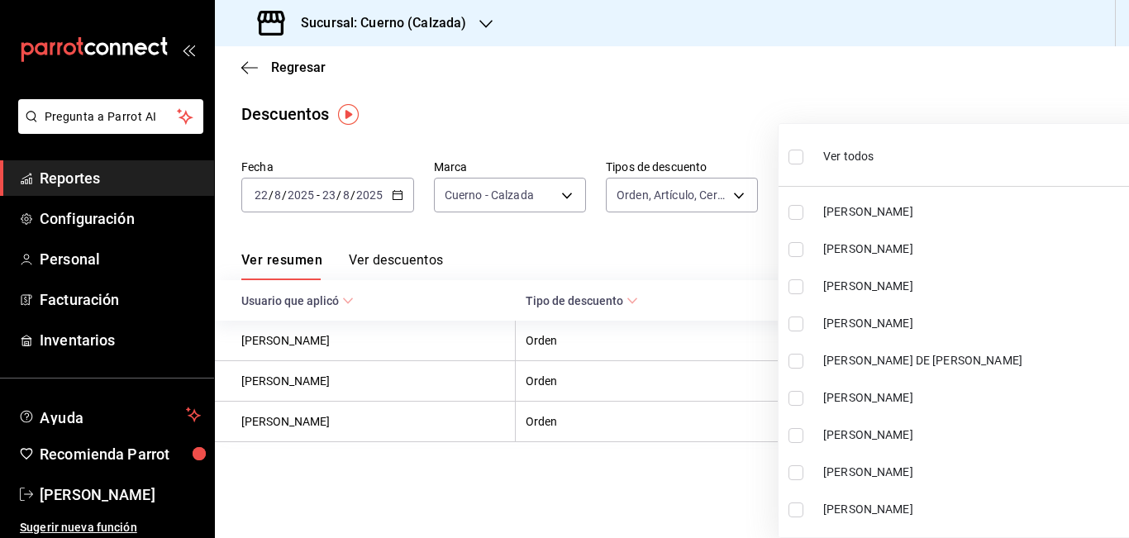
checkbox input "true"
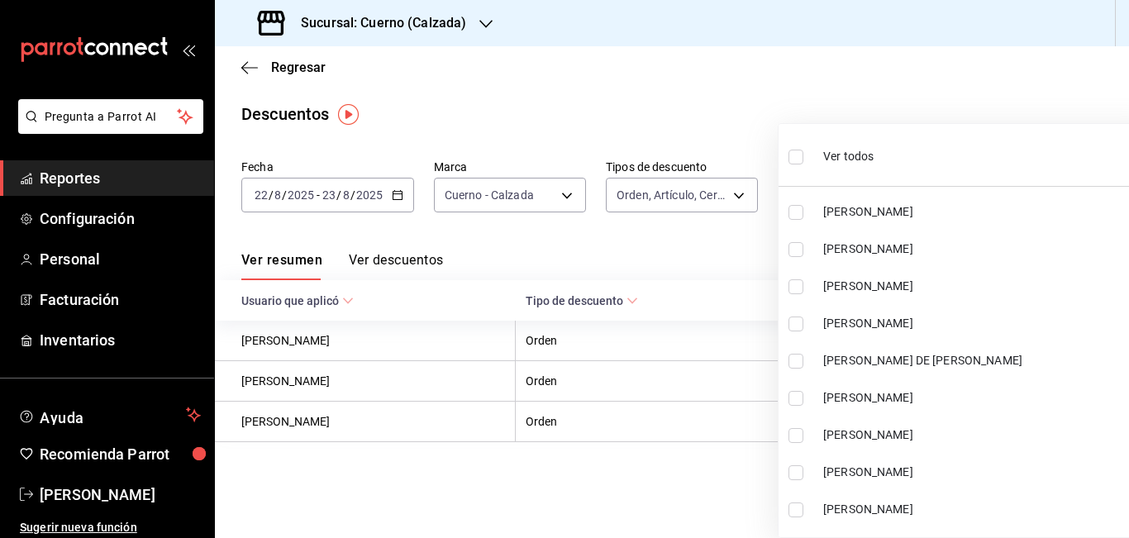
checkbox input "true"
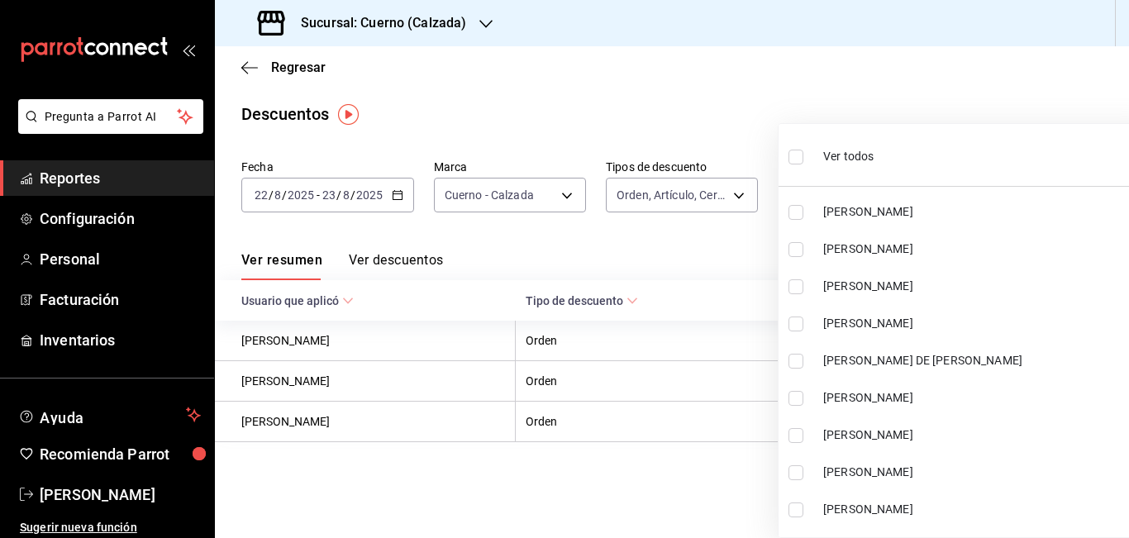
checkbox input "true"
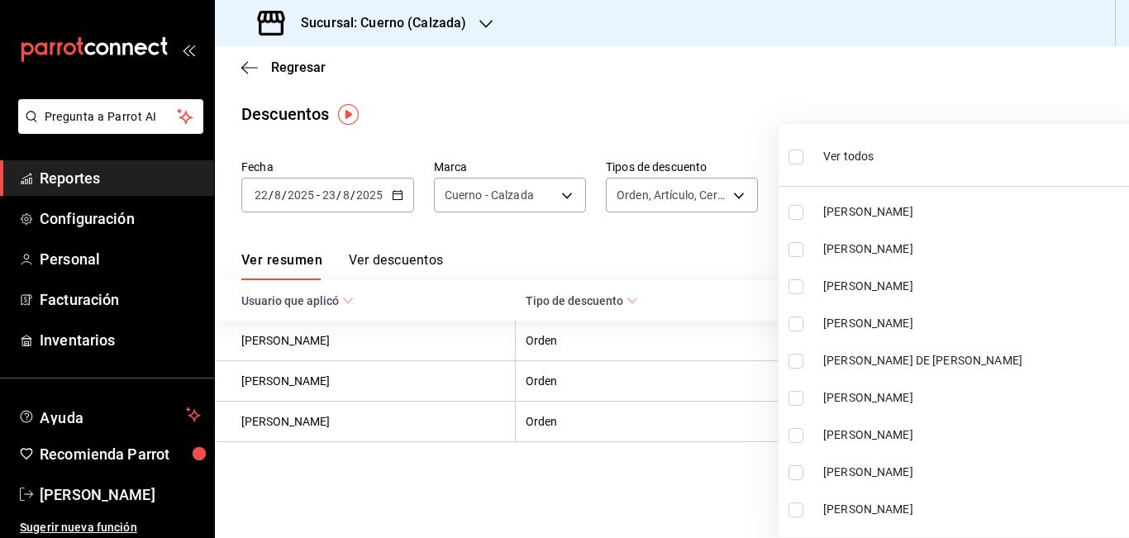
checkbox input "true"
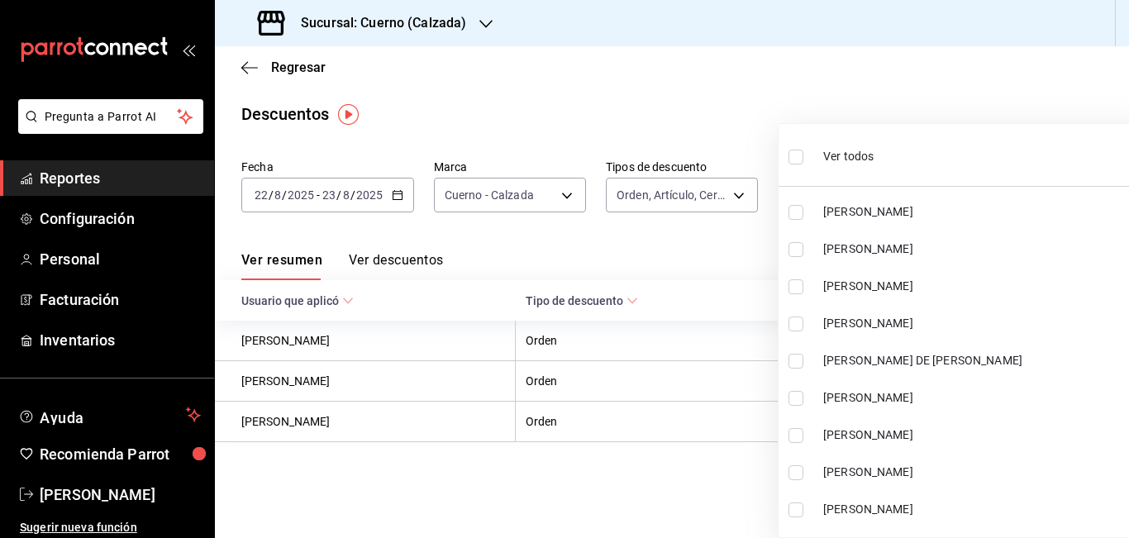
checkbox input "true"
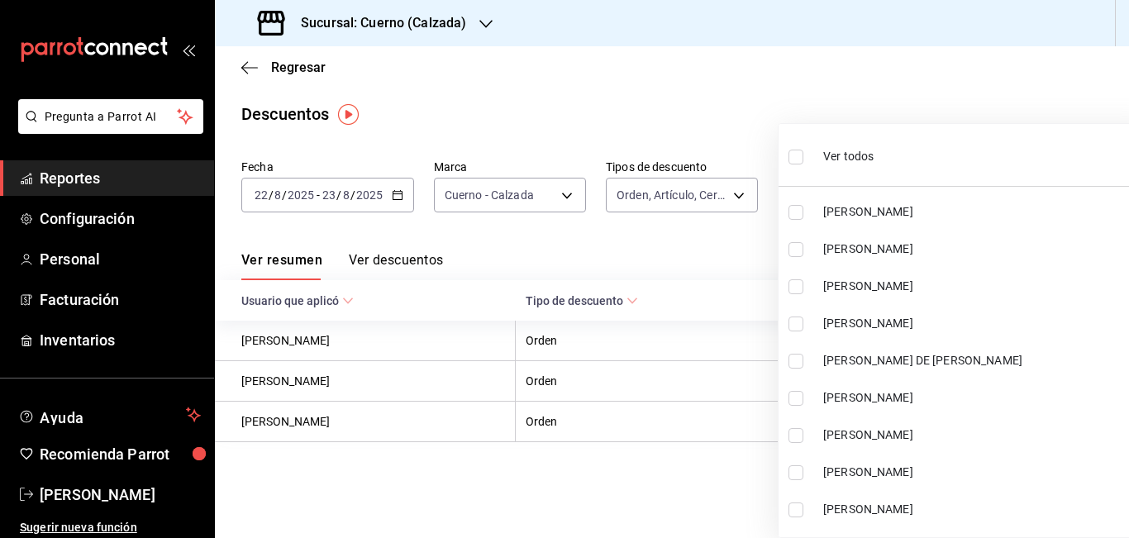
checkbox input "true"
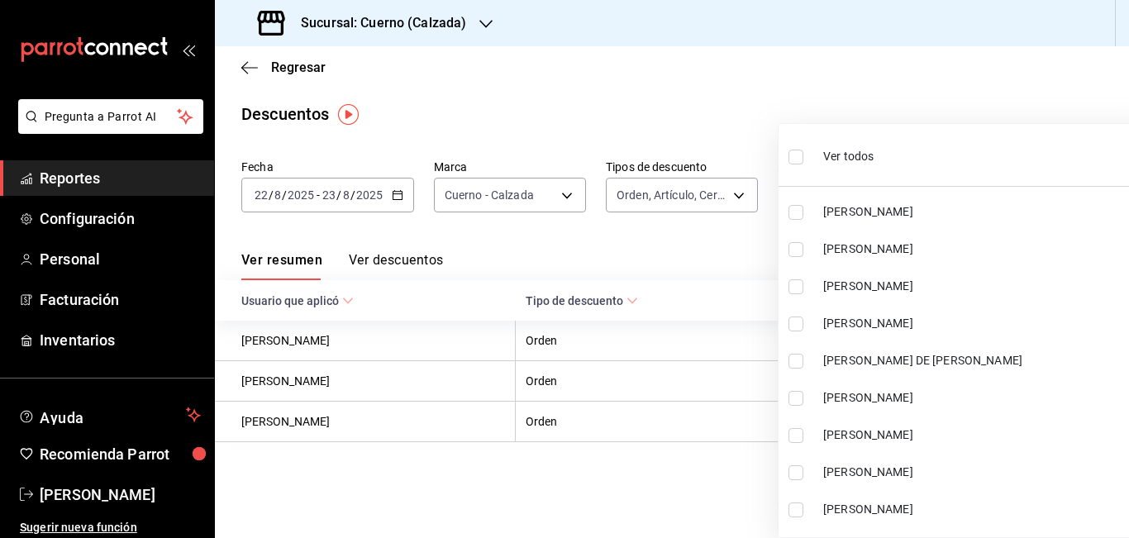
checkbox input "true"
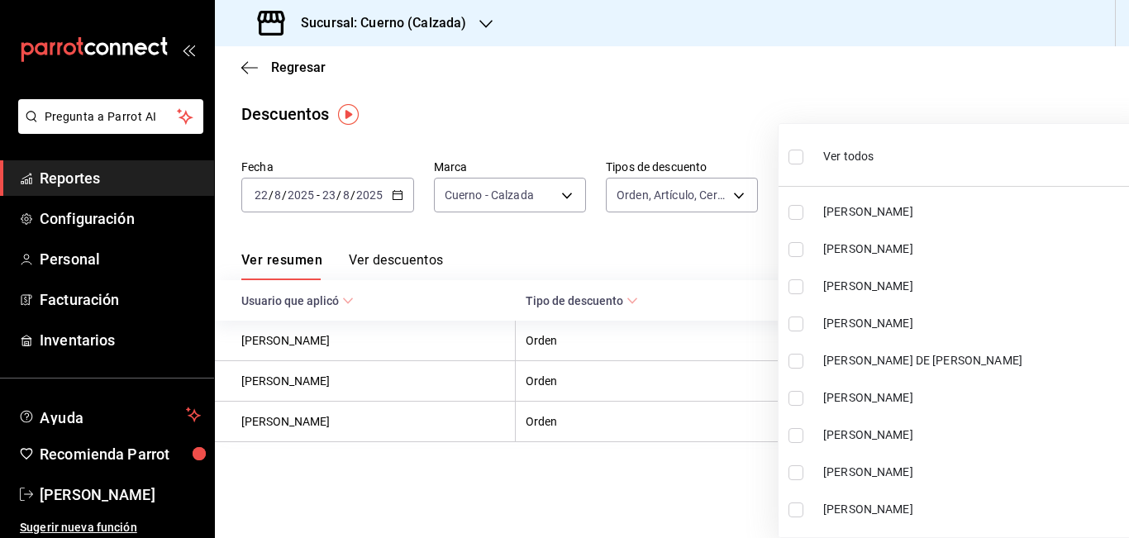
checkbox input "true"
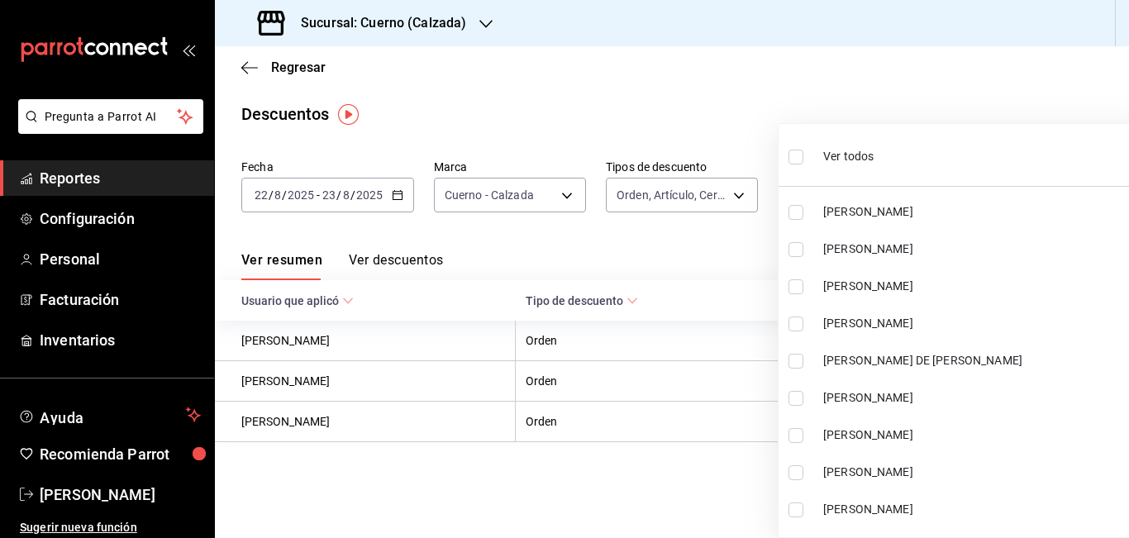
checkbox input "true"
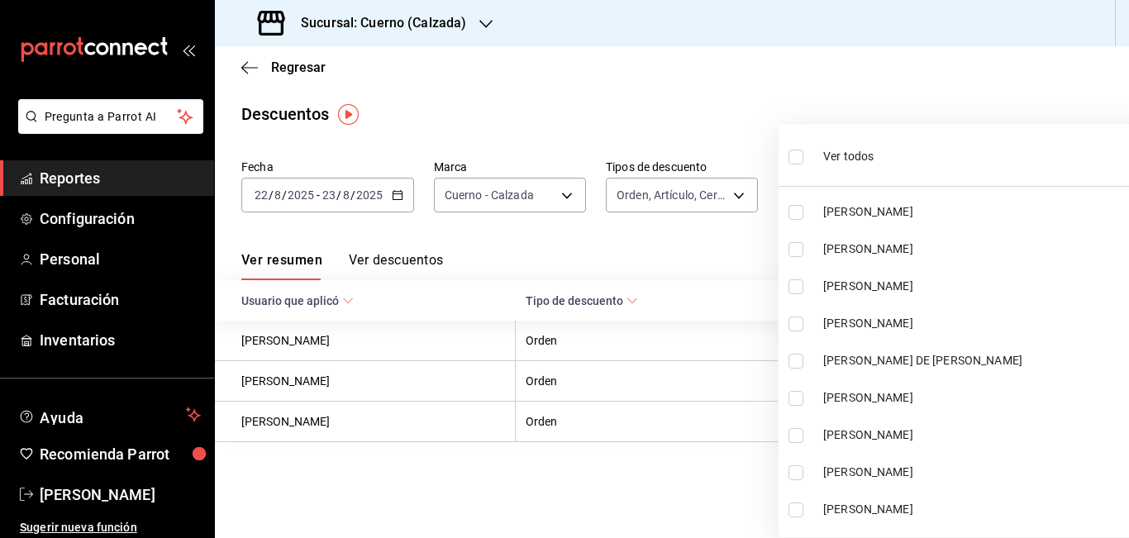
checkbox input "true"
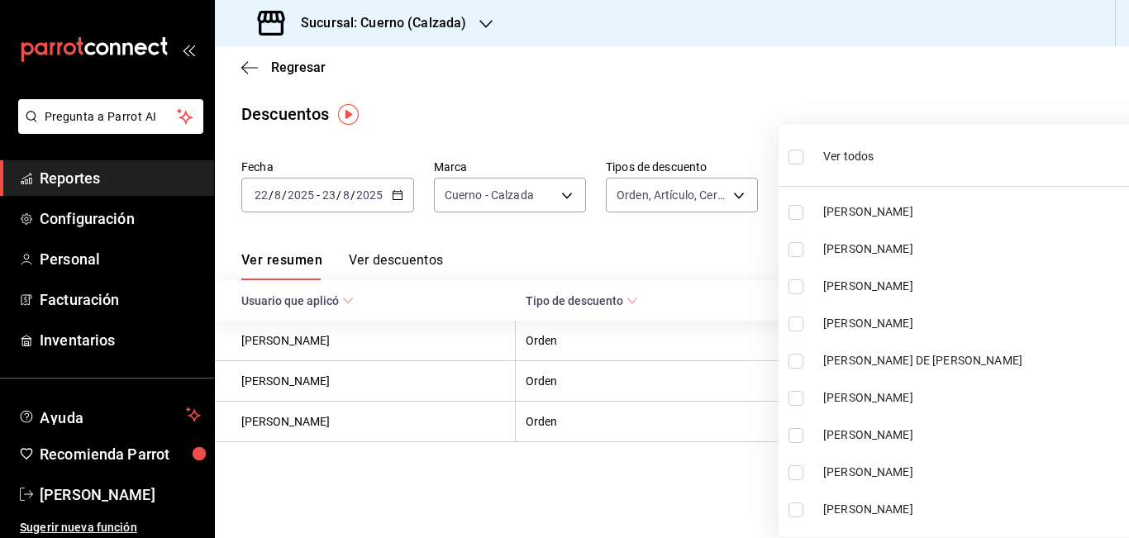
checkbox input "true"
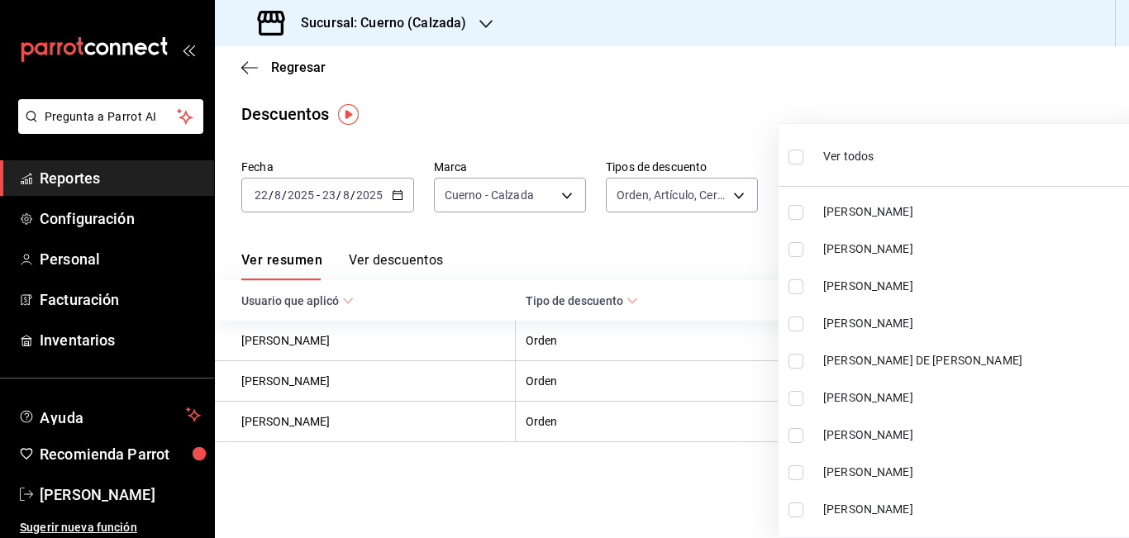
checkbox input "true"
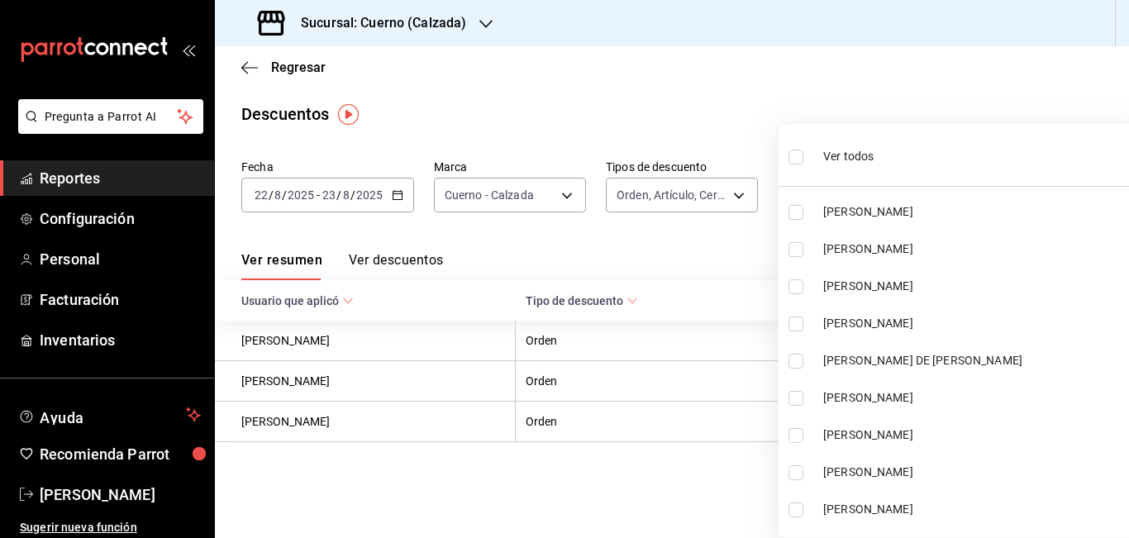
checkbox input "true"
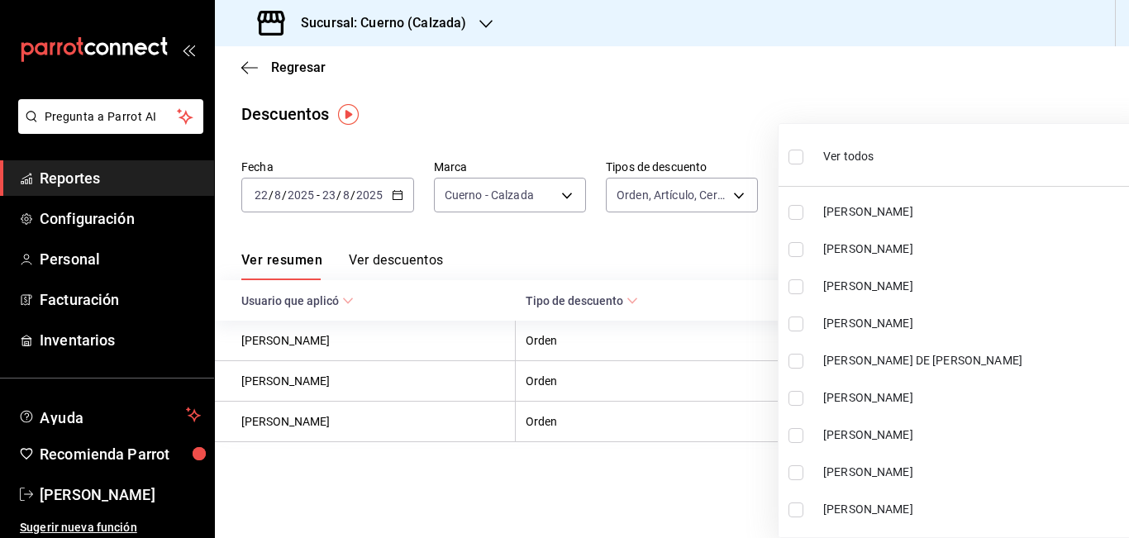
checkbox input "true"
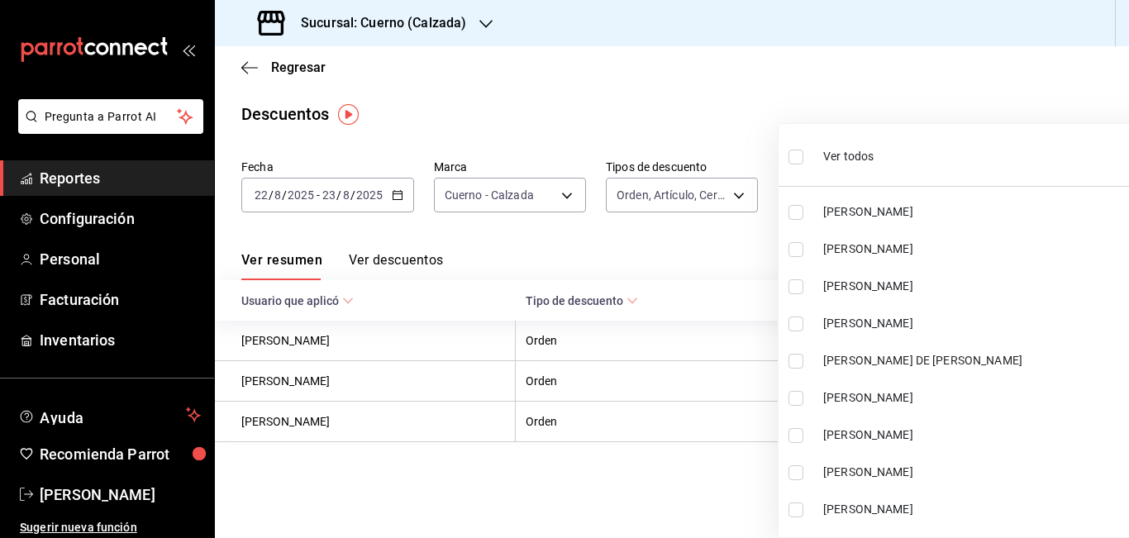
checkbox input "true"
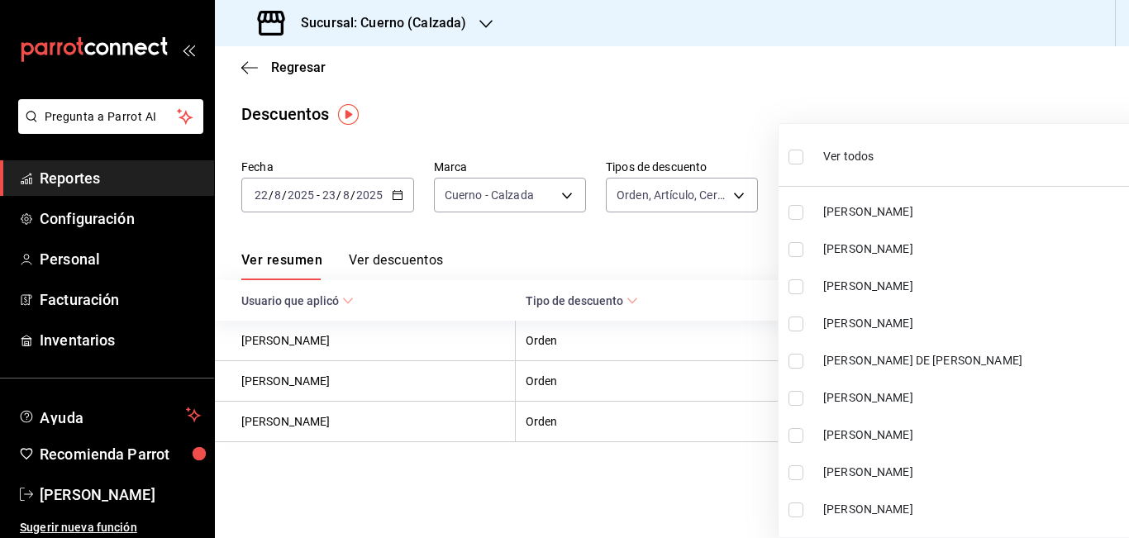
checkbox input "true"
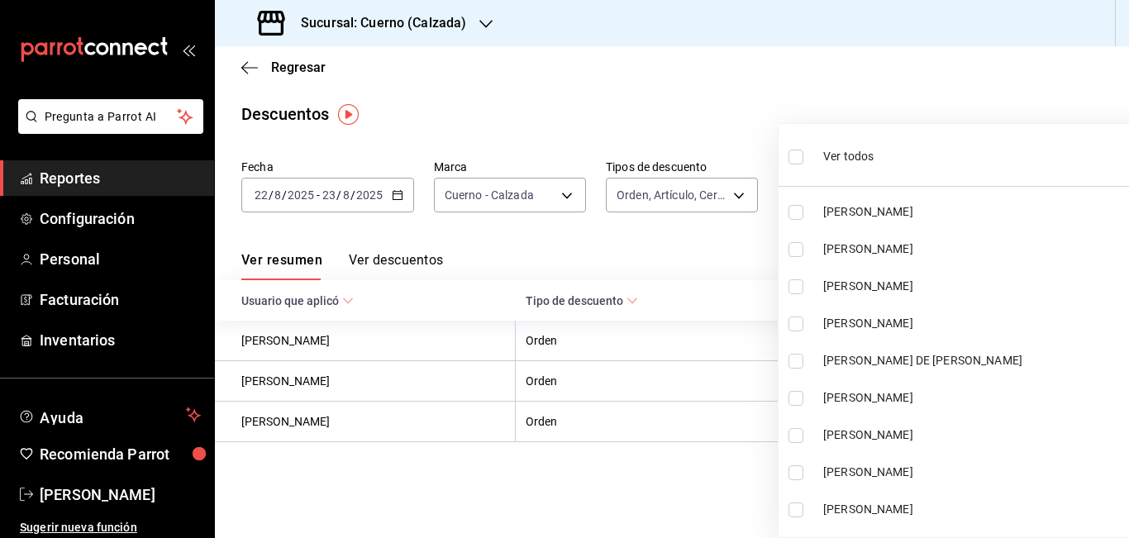
checkbox input "true"
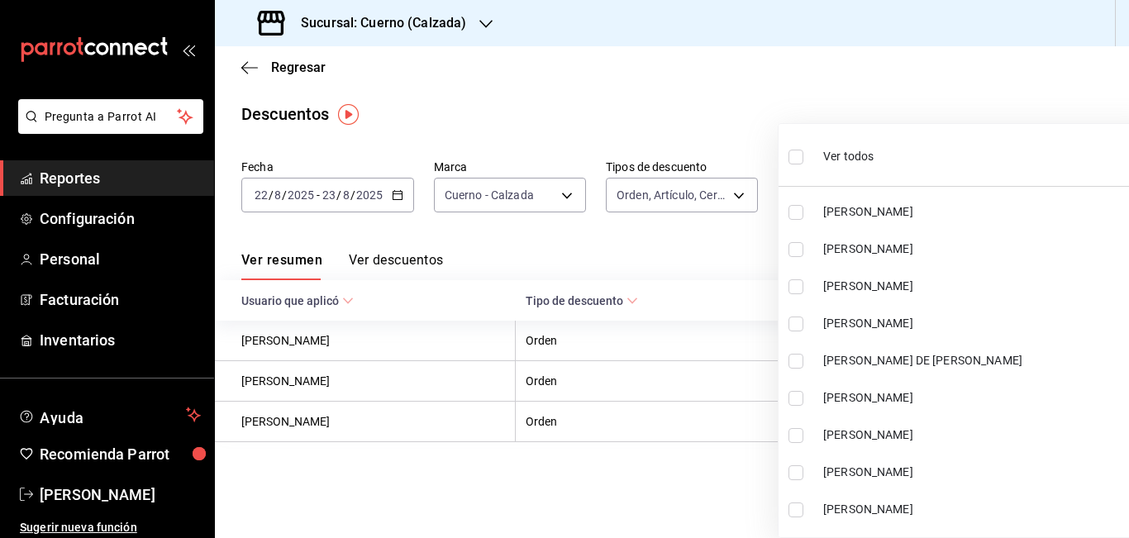
checkbox input "true"
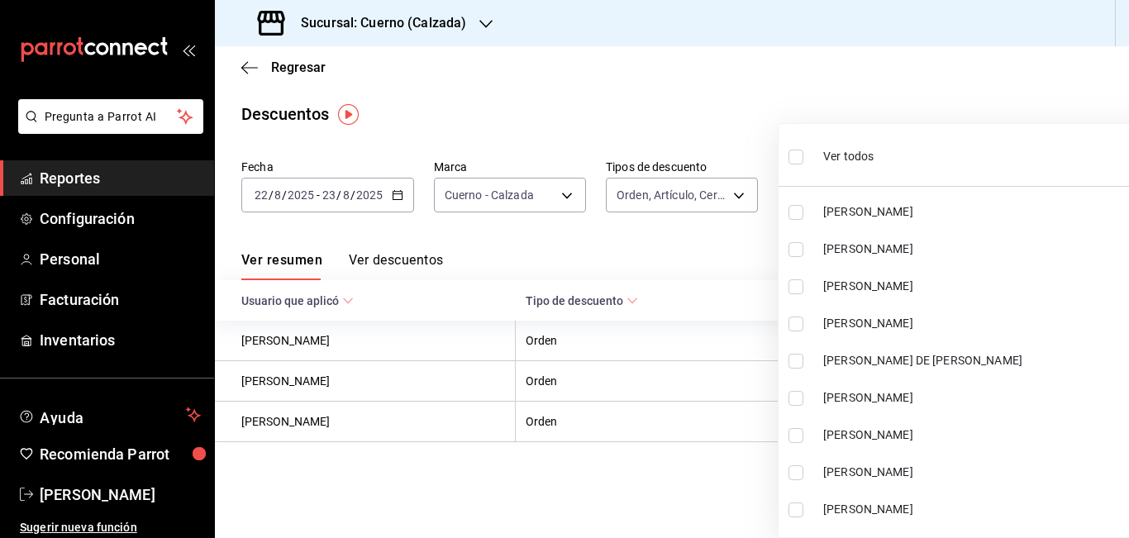
checkbox input "true"
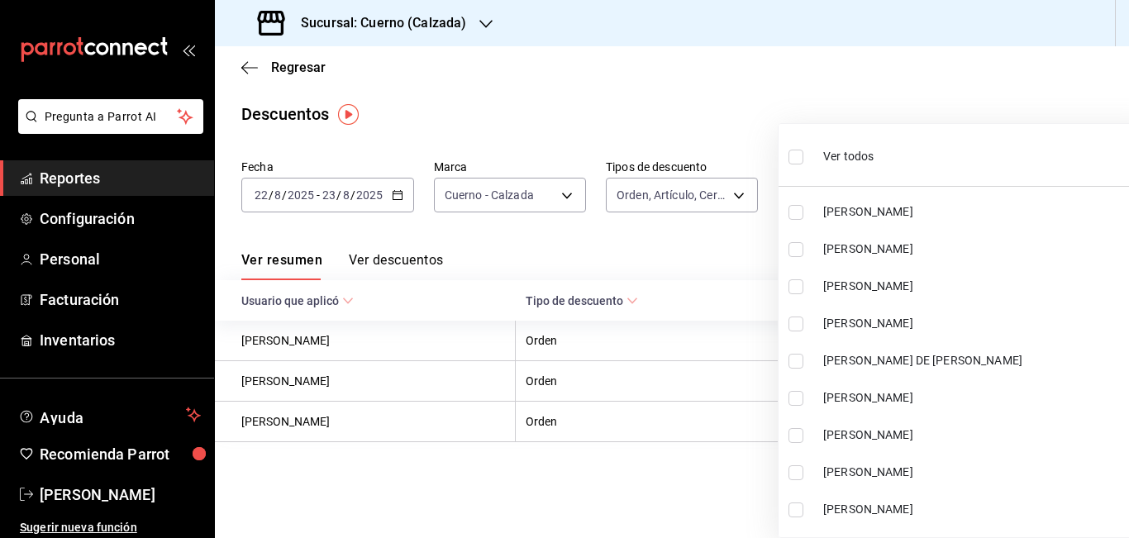
checkbox input "true"
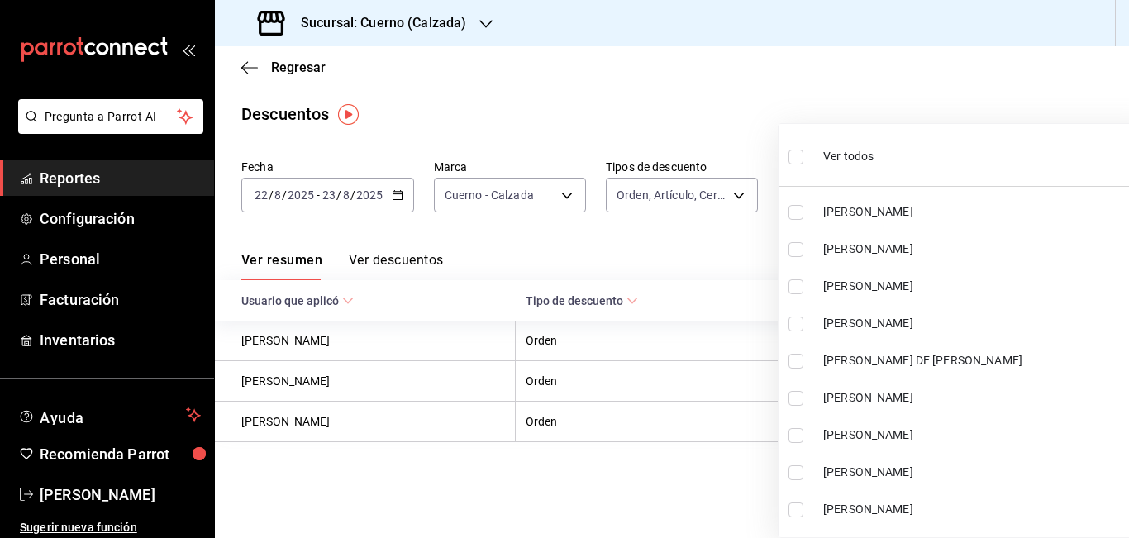
checkbox input "true"
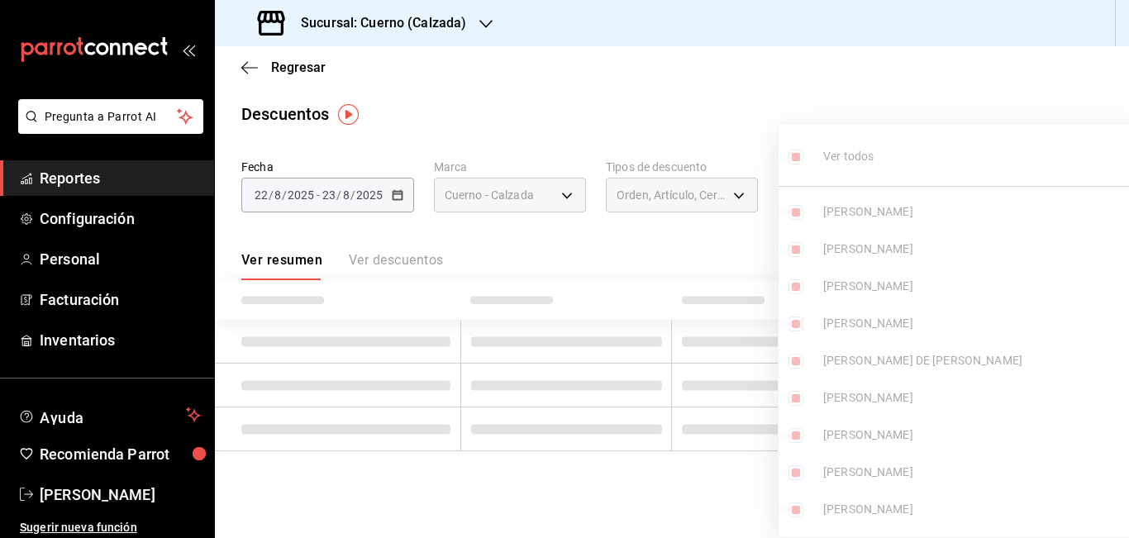
click at [755, 122] on div at bounding box center [564, 269] width 1129 height 538
click at [1079, 196] on li "[PERSON_NAME]" at bounding box center [968, 211] width 379 height 37
click at [1080, 194] on ul "Ver todos [PERSON_NAME] [PERSON_NAME] [PERSON_NAME] [PERSON_NAME] [PERSON_NAME]…" at bounding box center [968, 330] width 379 height 413
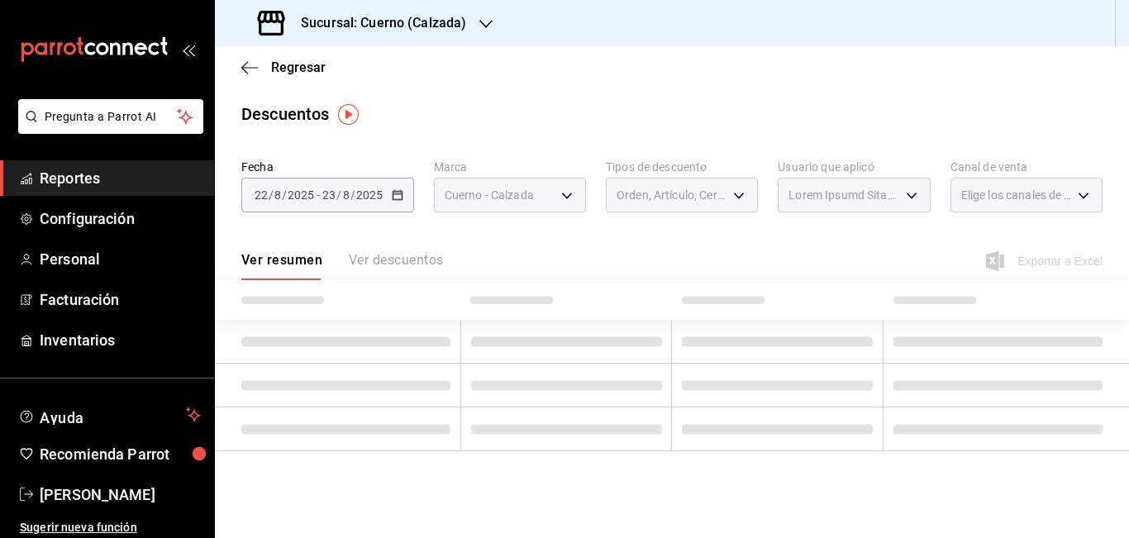
click at [1082, 197] on div "Elige los canales de venta" at bounding box center [1026, 195] width 152 height 35
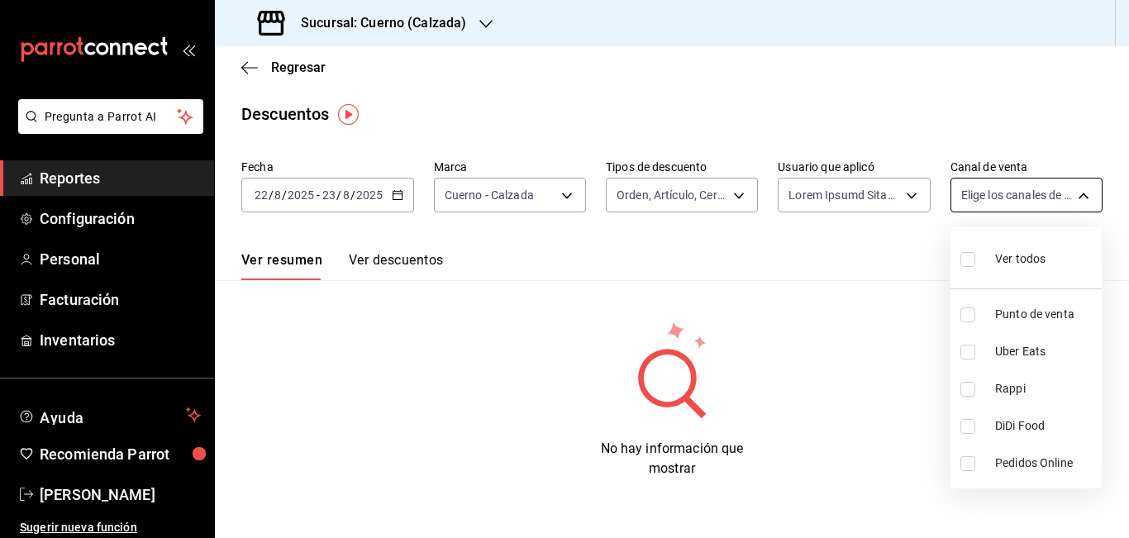
click at [1082, 197] on body "Pregunta a Parrot AI Reportes Configuración Personal Facturación Inventarios Ay…" at bounding box center [564, 269] width 1129 height 538
click at [973, 260] on input "checkbox" at bounding box center [967, 259] width 15 height 15
click at [902, 243] on div at bounding box center [564, 269] width 1129 height 538
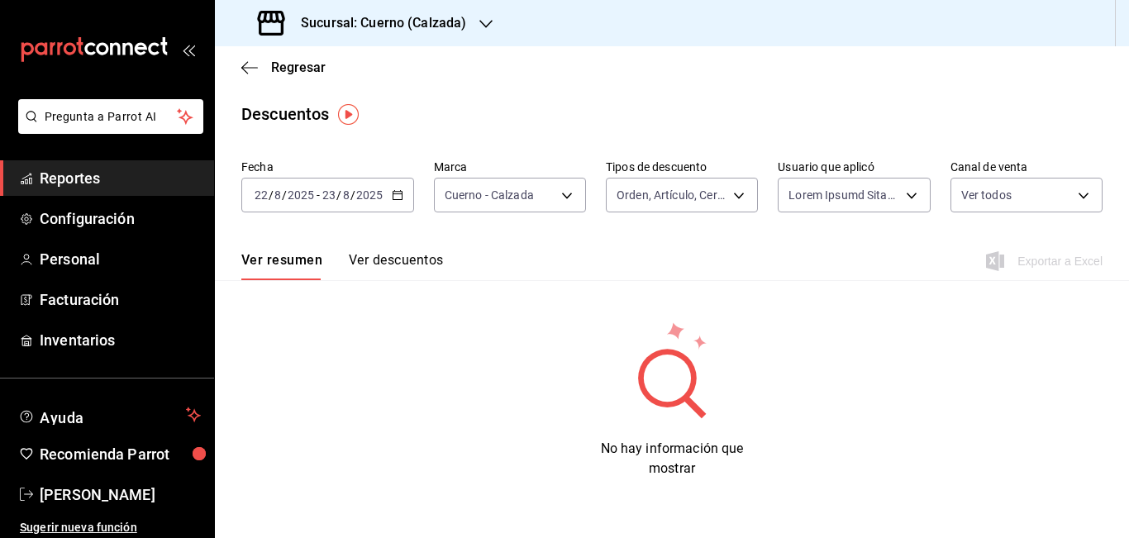
click at [403, 193] on div "[DATE] [DATE] - [DATE] [DATE]" at bounding box center [327, 195] width 173 height 35
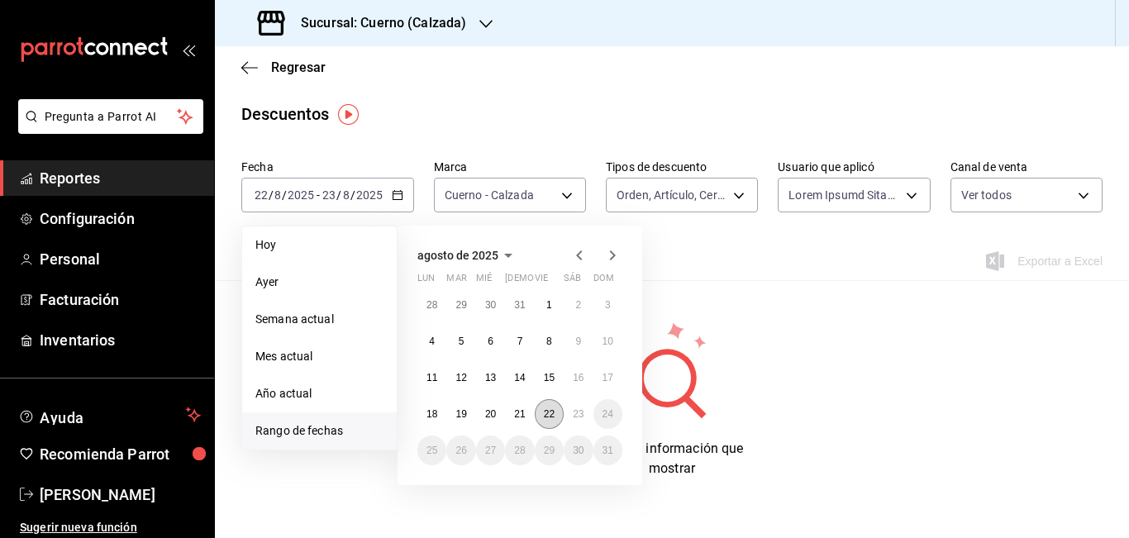
click at [548, 410] on abbr "22" at bounding box center [549, 414] width 11 height 12
click at [576, 412] on abbr "23" at bounding box center [578, 414] width 11 height 12
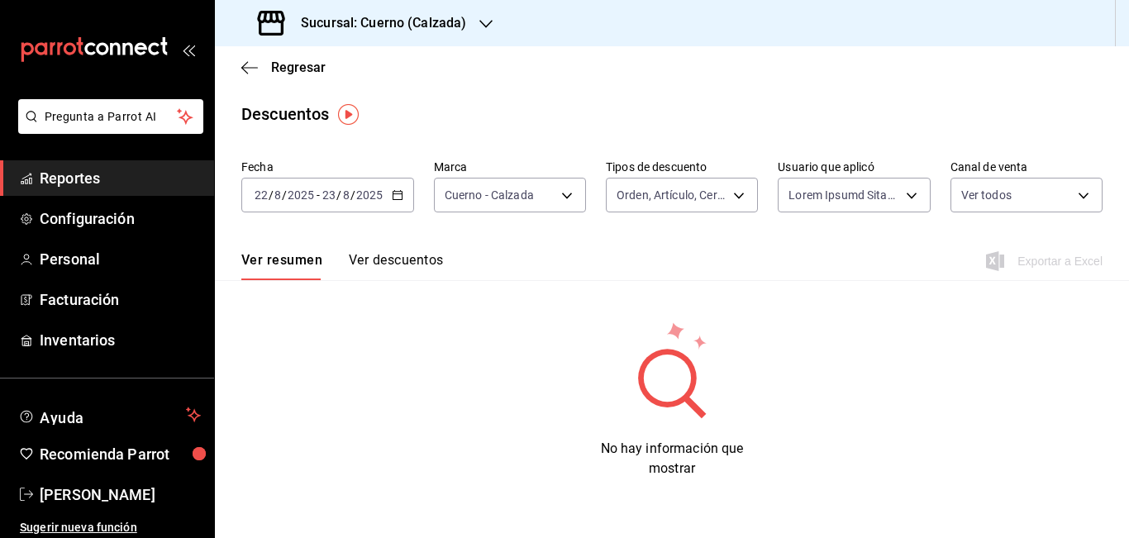
click at [628, 250] on div "Ver resumen Ver descuentos Exportar a Excel" at bounding box center [672, 256] width 914 height 48
click at [399, 192] on \(Stroke\) "button" at bounding box center [398, 195] width 10 height 9
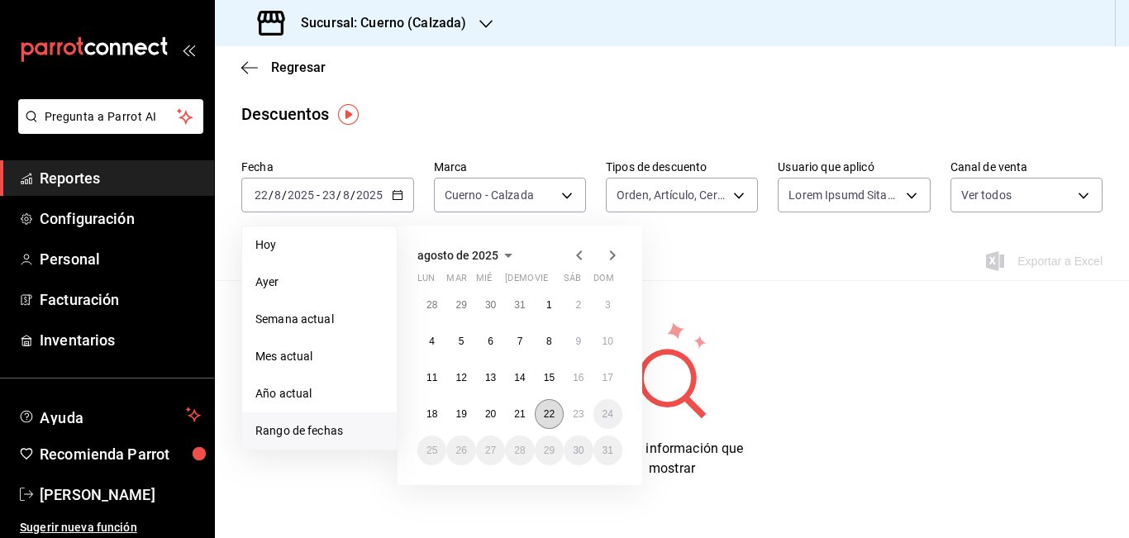
click at [545, 418] on abbr "22" at bounding box center [549, 414] width 11 height 12
click at [572, 411] on button "23" at bounding box center [578, 414] width 29 height 30
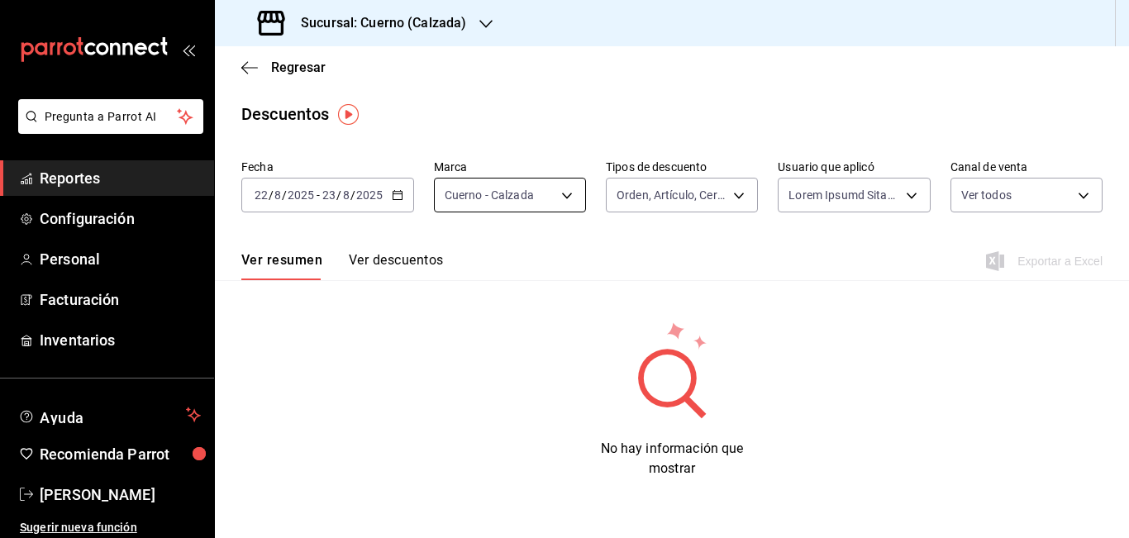
click at [491, 202] on body "Pregunta a Parrot AI Reportes Configuración Personal Facturación Inventarios Ay…" at bounding box center [564, 269] width 1129 height 538
click at [680, 198] on div at bounding box center [564, 269] width 1129 height 538
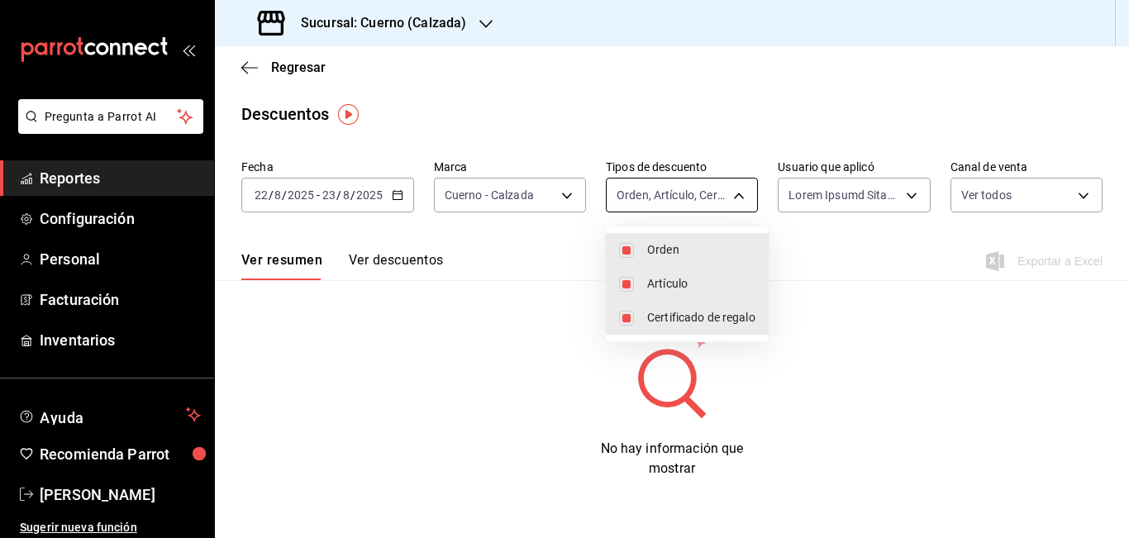
click at [698, 195] on body "Pregunta a Parrot AI Reportes Configuración Personal Facturación Inventarios Ay…" at bounding box center [564, 269] width 1129 height 538
click at [817, 249] on div at bounding box center [564, 269] width 1129 height 538
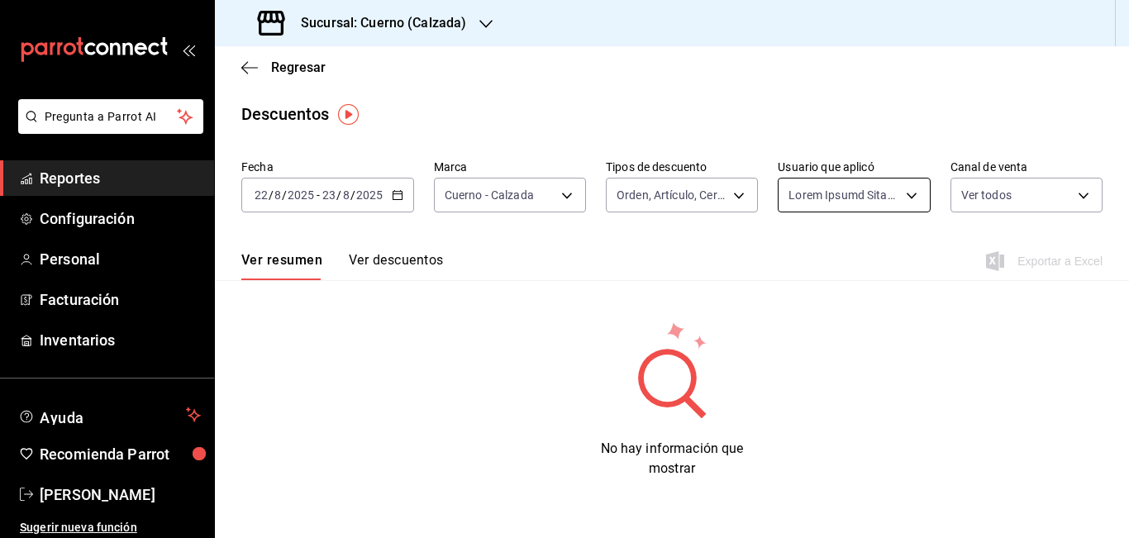
click at [912, 201] on body "Pregunta a Parrot AI Reportes Configuración Personal Facturación Inventarios Ay…" at bounding box center [564, 269] width 1129 height 538
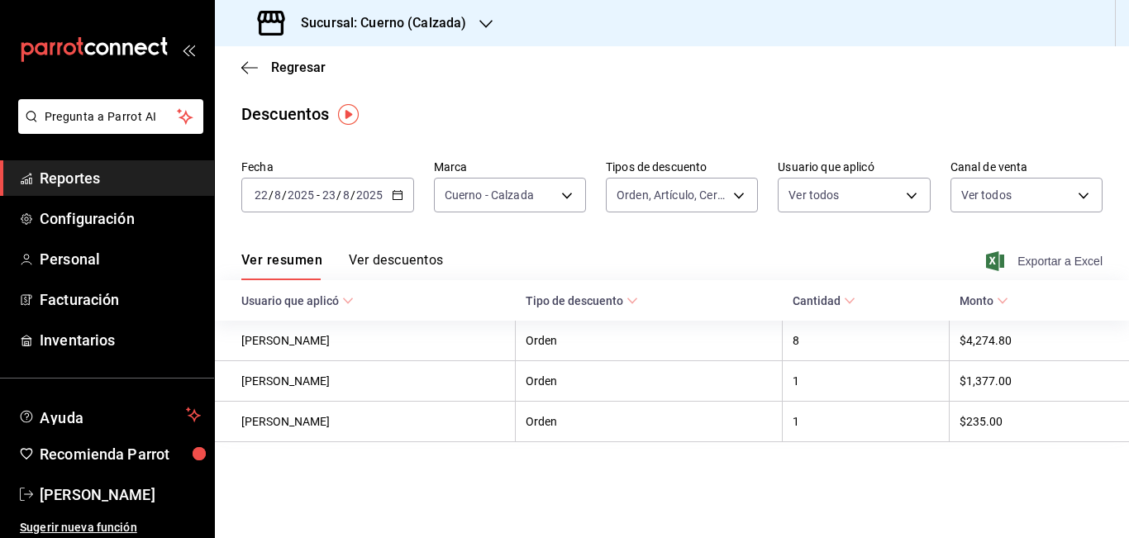
click at [1059, 257] on span "Exportar a Excel" at bounding box center [1045, 261] width 113 height 20
click at [1059, 257] on div "Exportar a Excel" at bounding box center [1045, 261] width 113 height 20
click at [464, 466] on main "Regresar Descuentos Fecha [DATE] [DATE] - [DATE] [DATE] Marca Cuerno - Calzada …" at bounding box center [672, 292] width 914 height 492
click at [81, 186] on span "Reportes" at bounding box center [120, 178] width 161 height 22
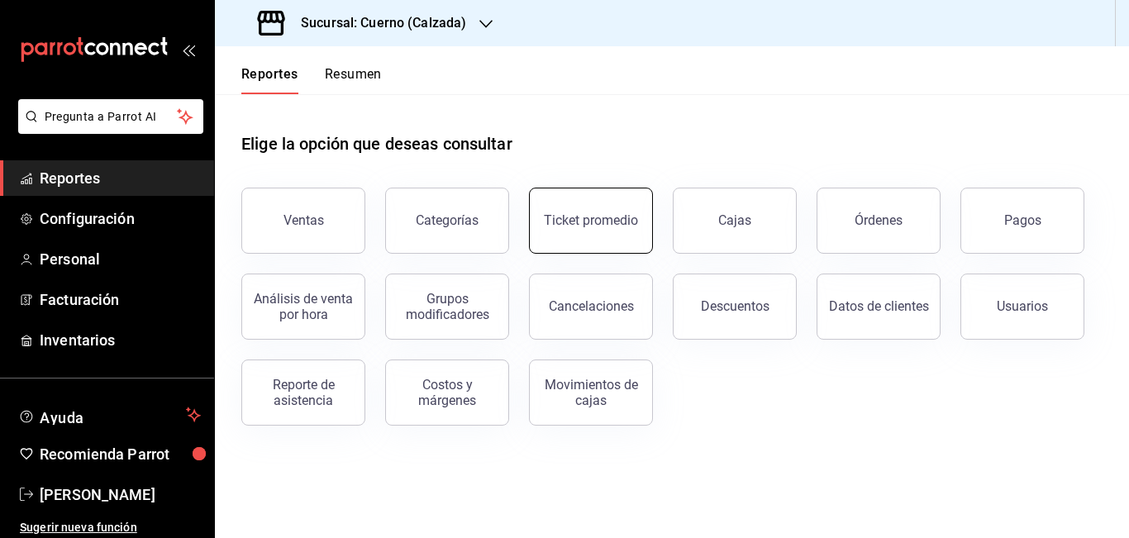
click at [594, 222] on div "Ticket promedio" at bounding box center [591, 220] width 94 height 16
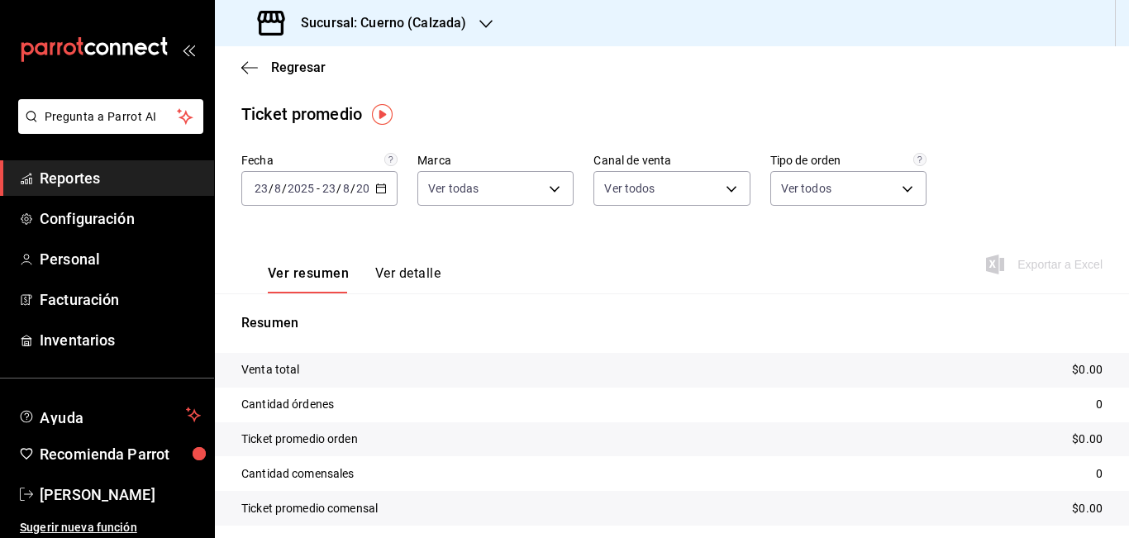
click at [379, 185] on \(Stroke\) "button" at bounding box center [381, 188] width 10 height 9
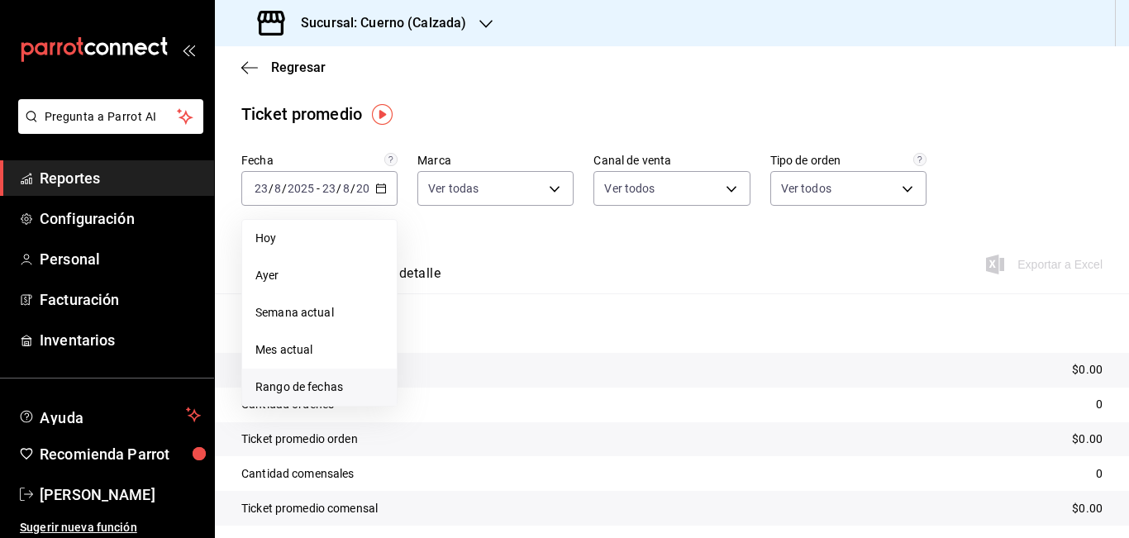
click at [302, 386] on span "Rango de fechas" at bounding box center [319, 387] width 128 height 17
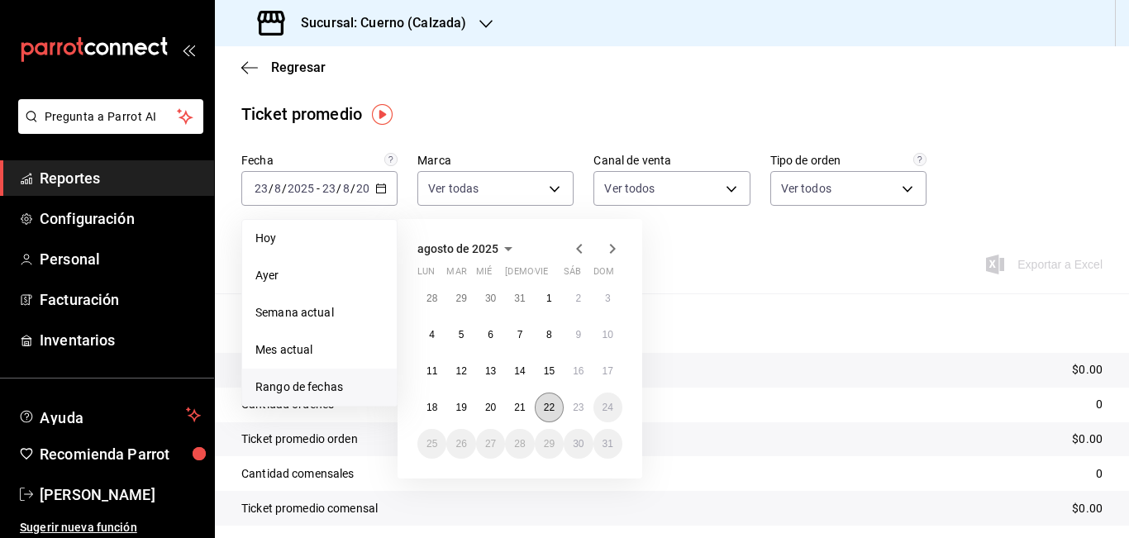
click at [549, 409] on abbr "22" at bounding box center [549, 408] width 11 height 12
click at [582, 401] on button "23" at bounding box center [578, 408] width 29 height 30
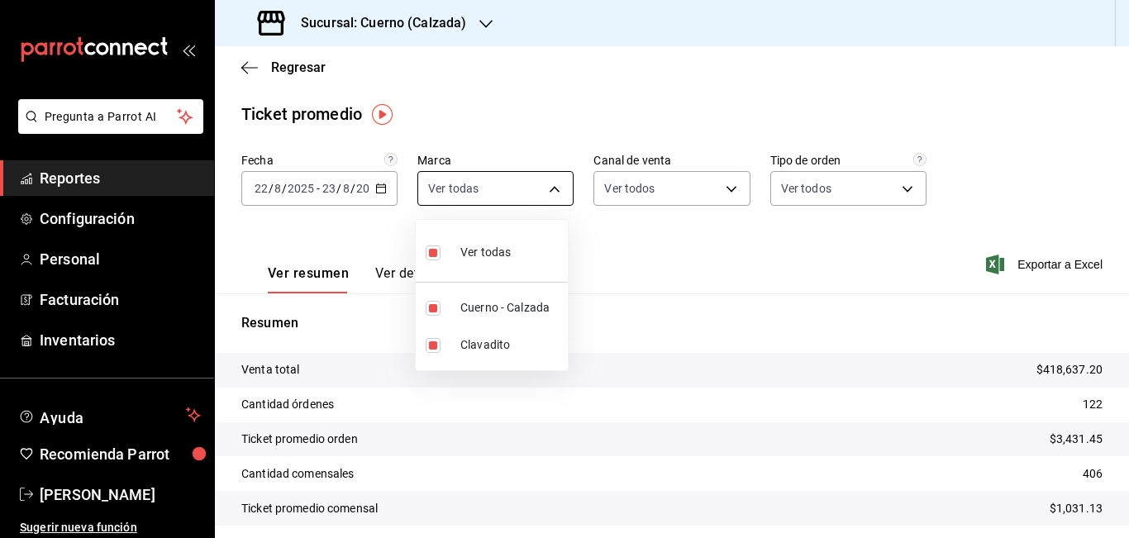
click at [552, 188] on body "Pregunta a Parrot AI Reportes Configuración Personal Facturación Inventarios Ay…" at bounding box center [564, 269] width 1129 height 538
click at [474, 342] on span "Clavadito" at bounding box center [510, 344] width 101 height 17
click at [665, 260] on div at bounding box center [564, 269] width 1129 height 538
